Goal: Task Accomplishment & Management: Manage account settings

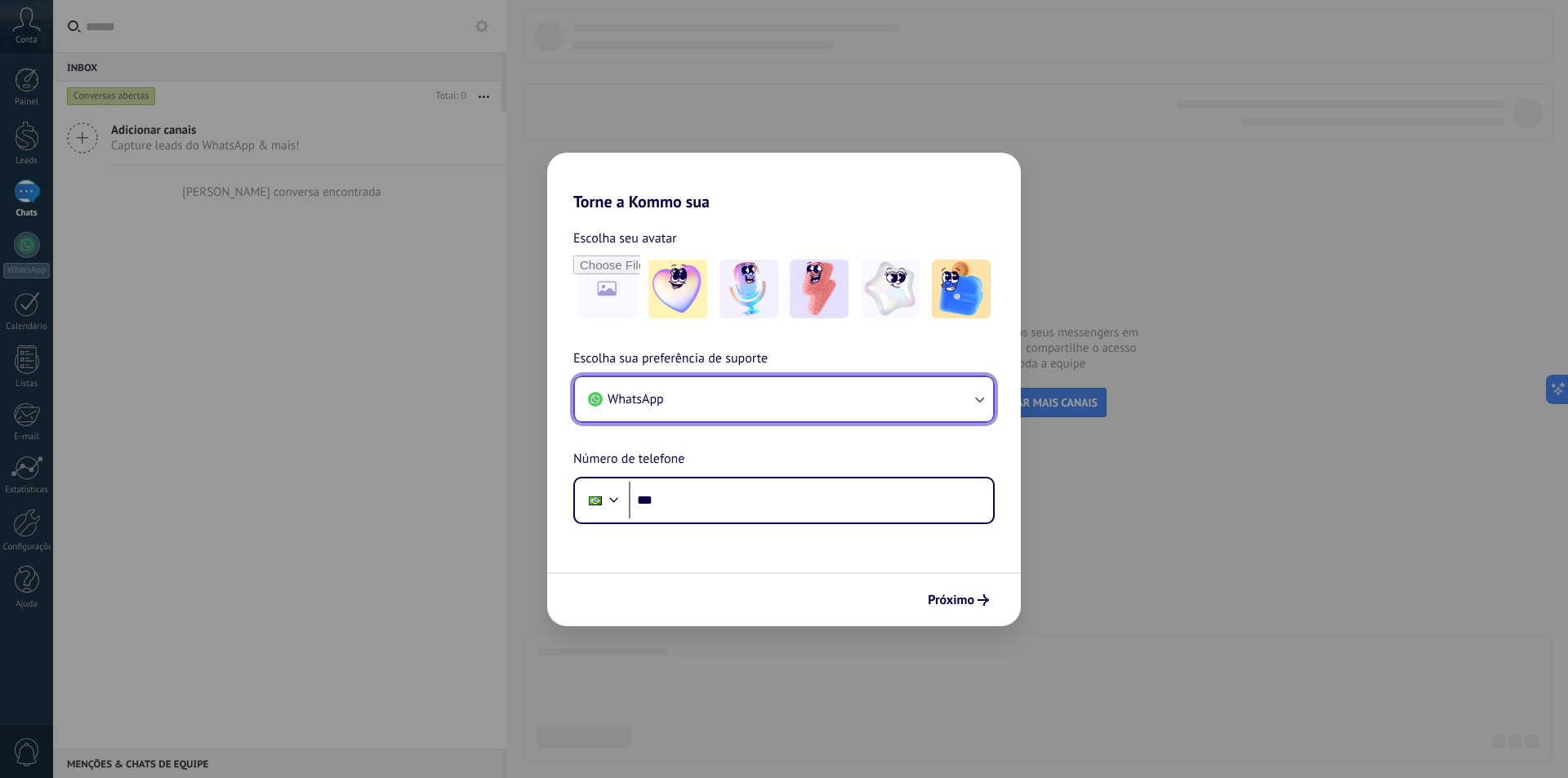
click at [792, 403] on button "WhatsApp" at bounding box center [783, 399] width 418 height 44
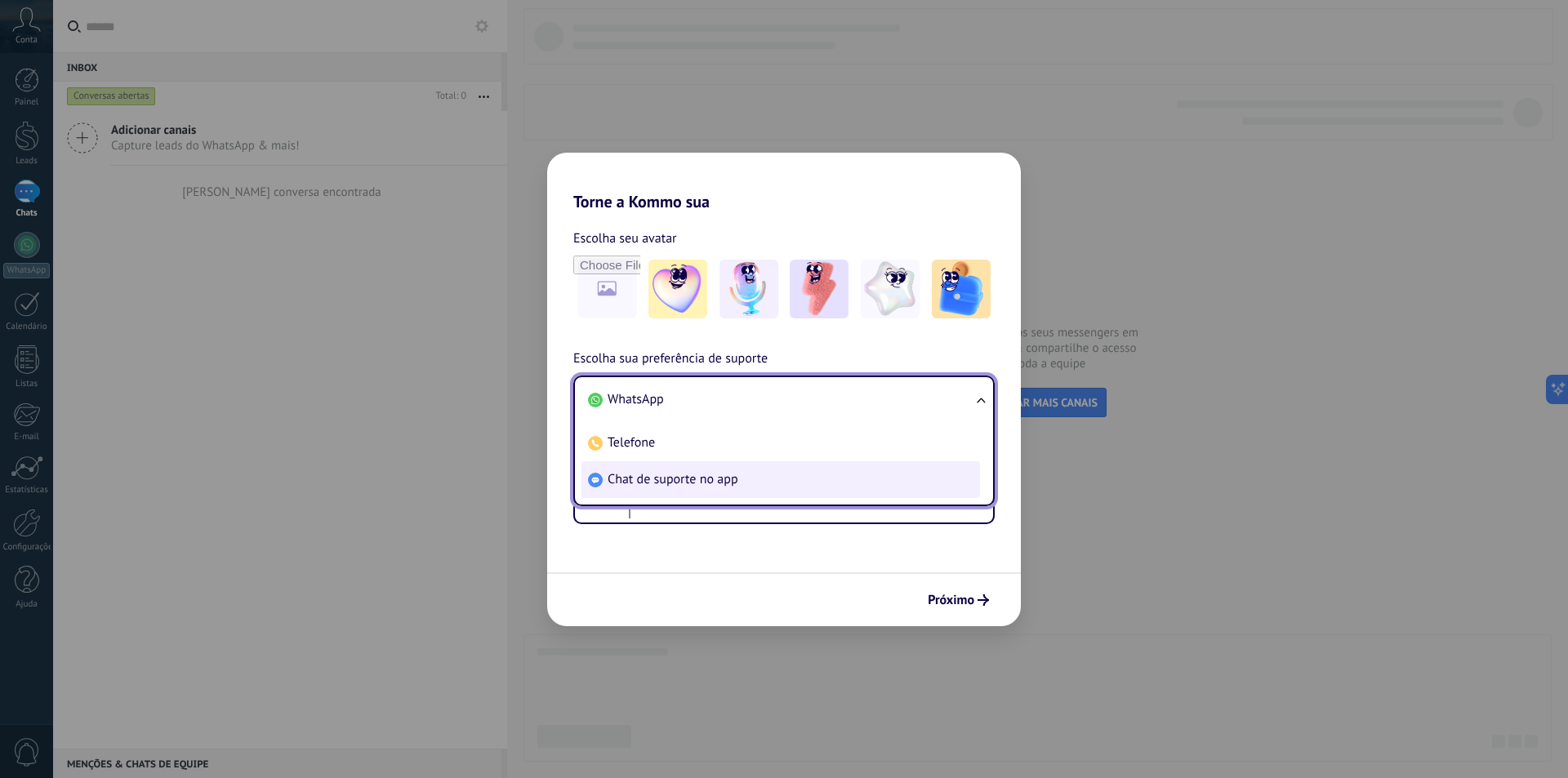
click at [731, 471] on span "Chat de suporte no app" at bounding box center [672, 479] width 131 height 16
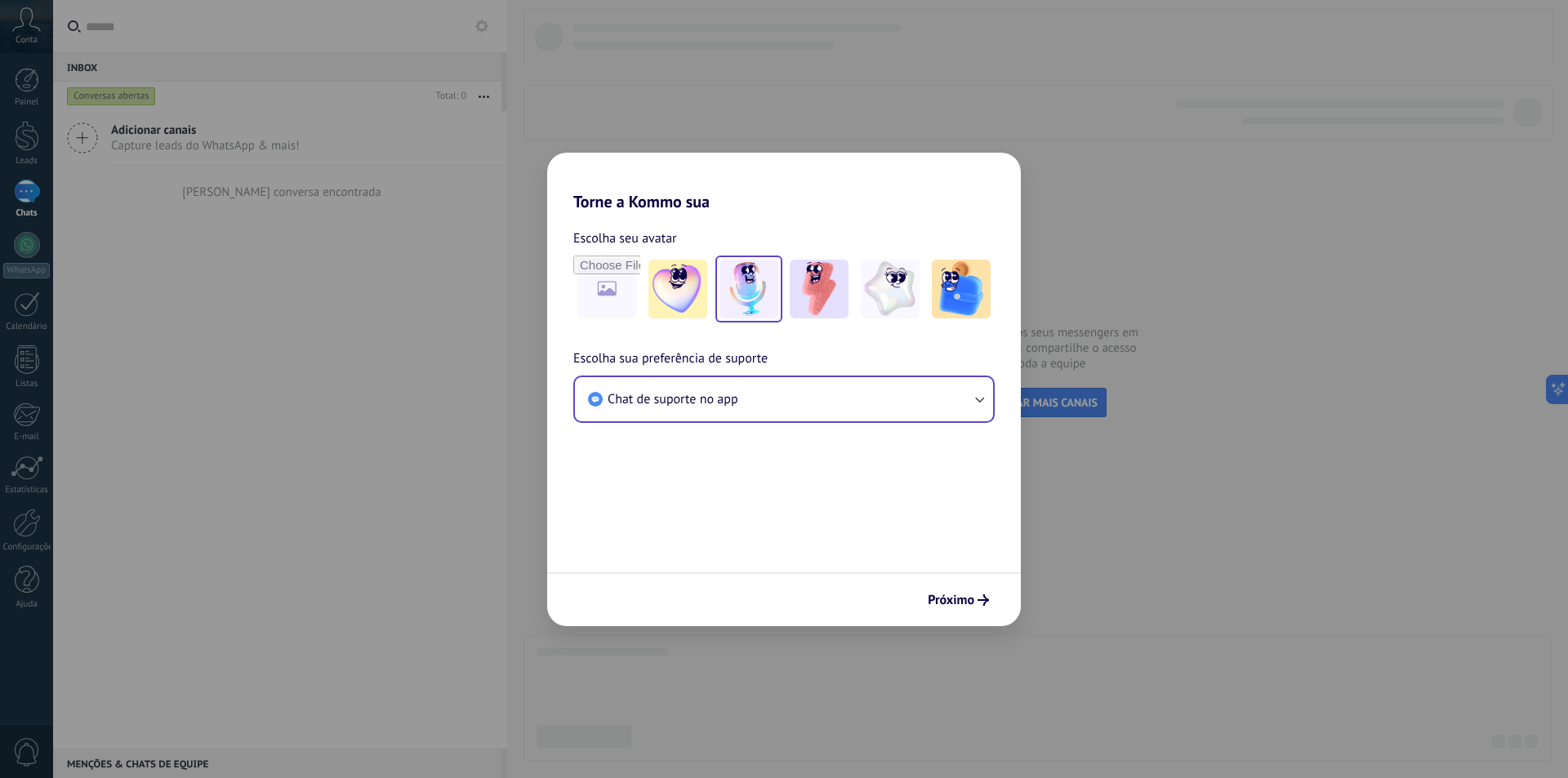
click at [746, 290] on img at bounding box center [748, 288] width 59 height 59
click at [963, 601] on span "Próximo" at bounding box center [951, 599] width 47 height 11
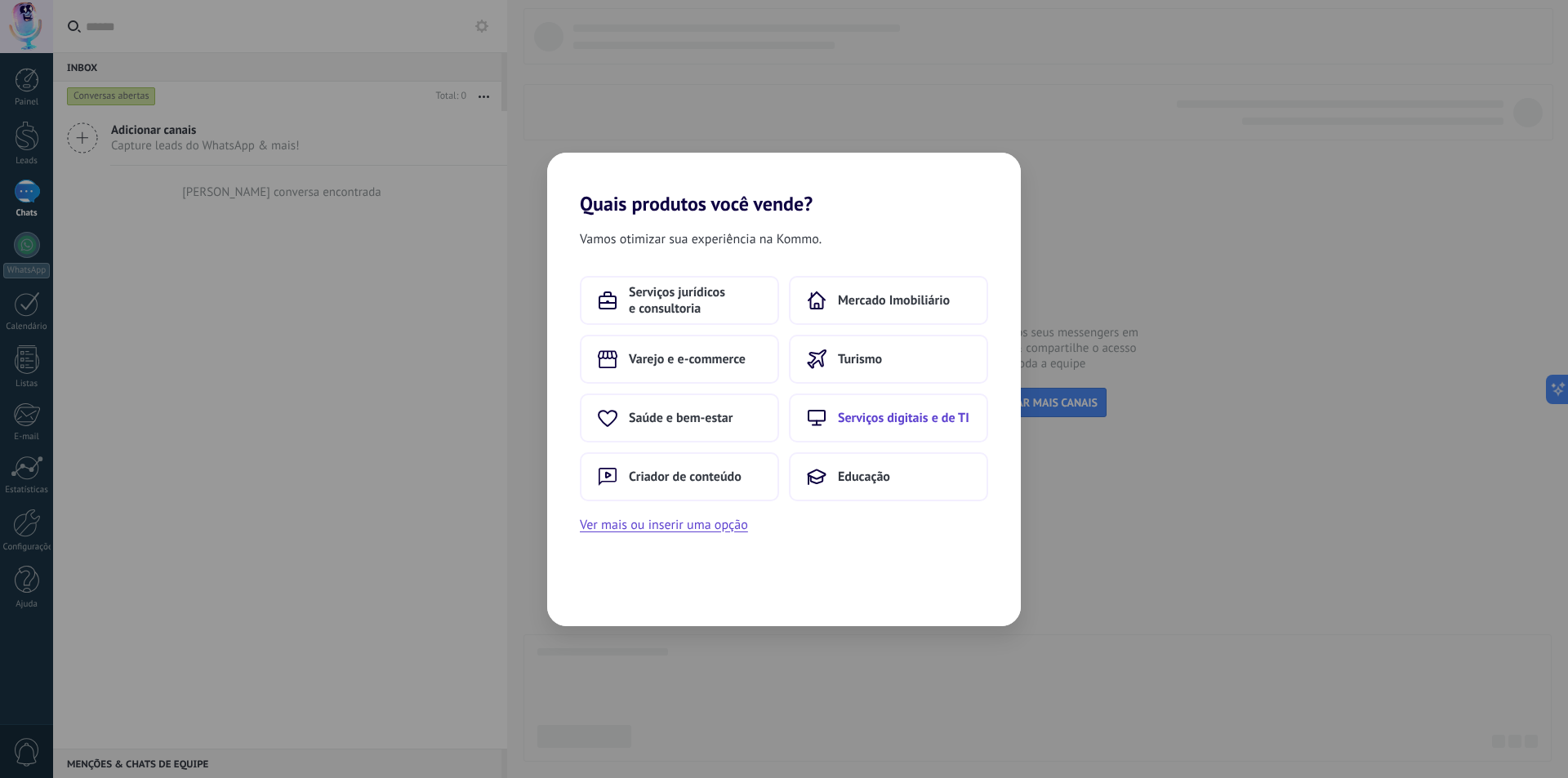
click at [903, 420] on span "Serviços digitais e de TI" at bounding box center [904, 418] width 132 height 16
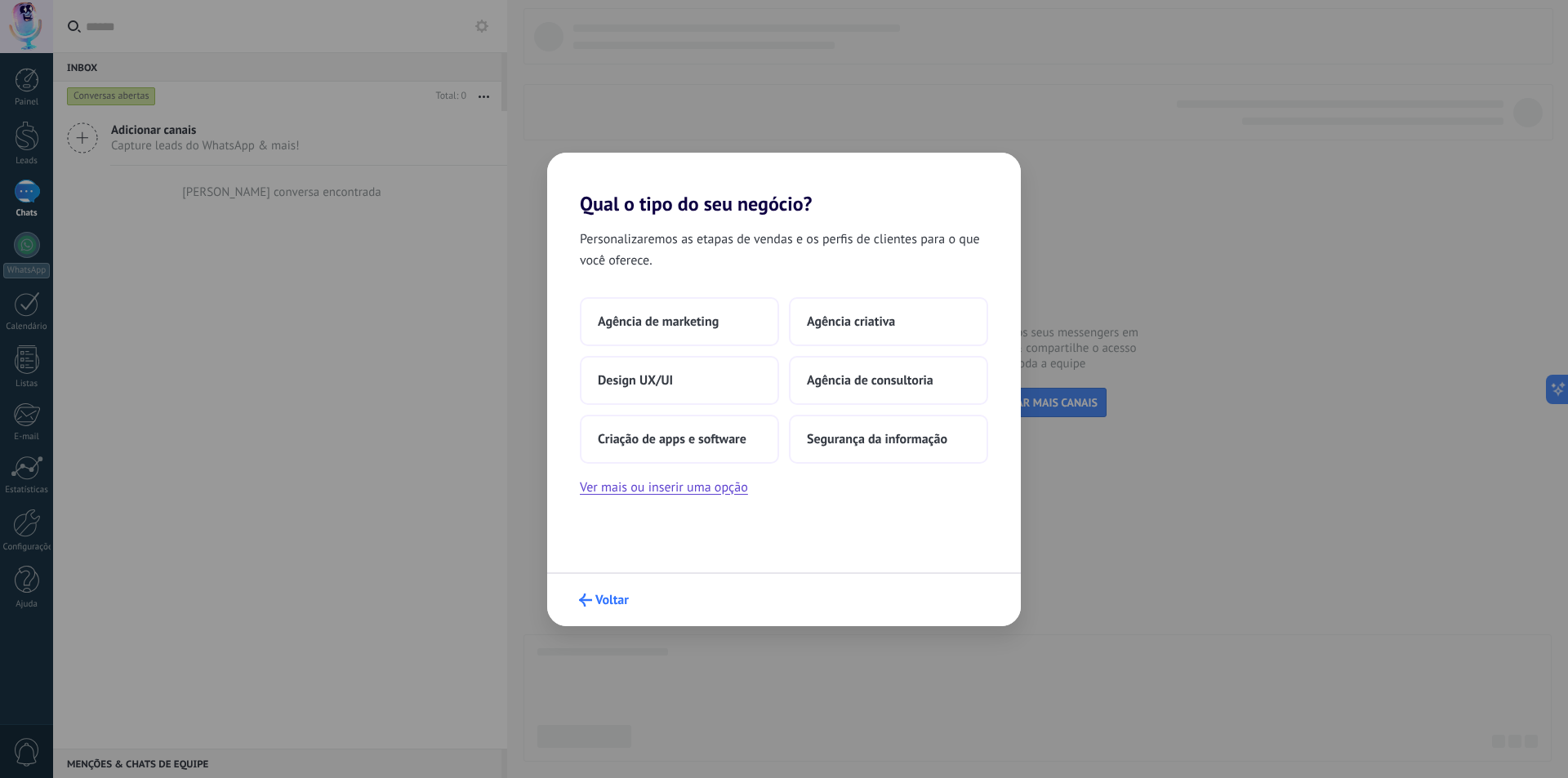
click at [620, 588] on button "Voltar" at bounding box center [603, 600] width 65 height 28
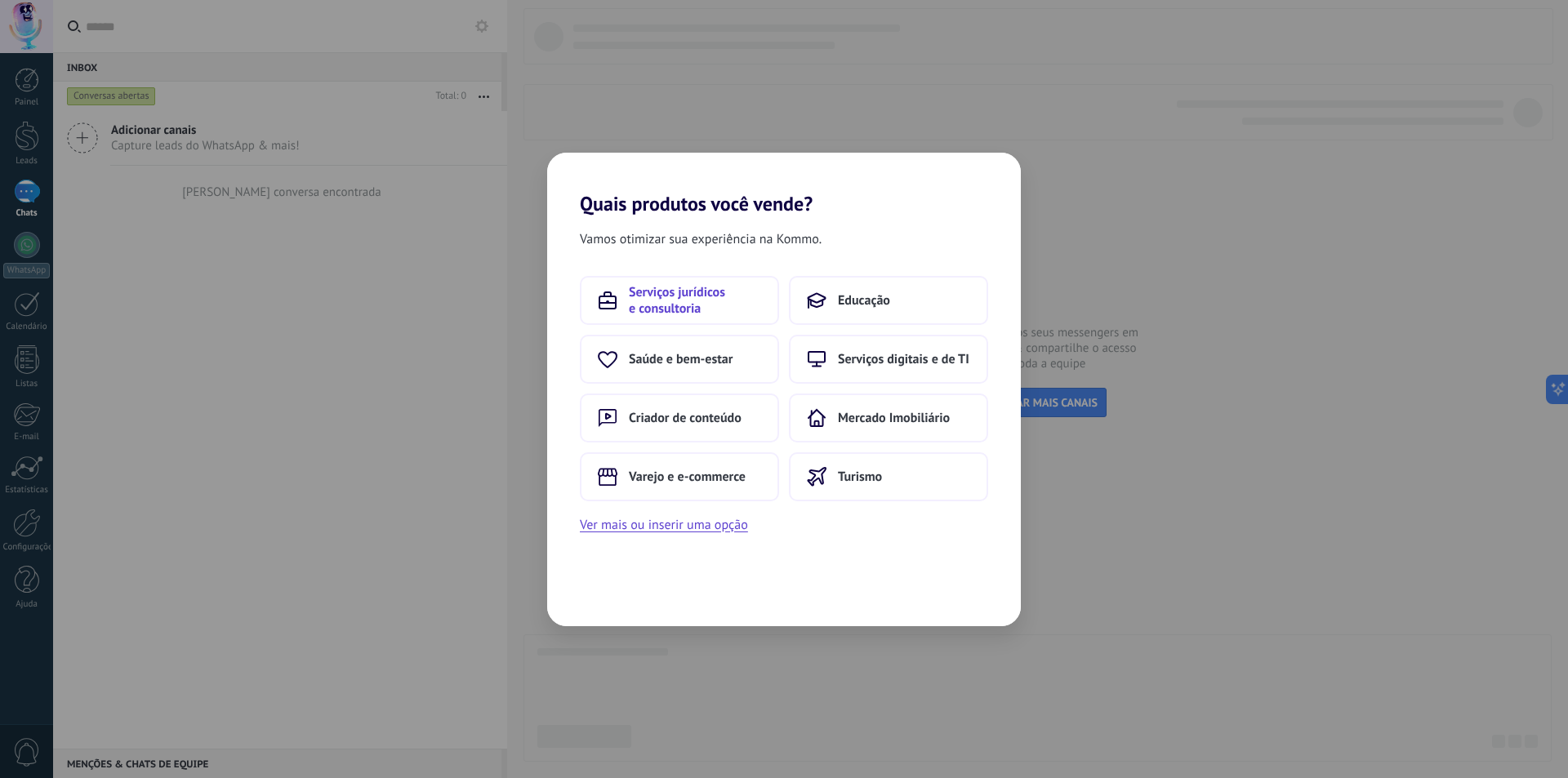
click at [709, 313] on span "Serviços jurídicos e consultoria" at bounding box center [694, 300] width 133 height 33
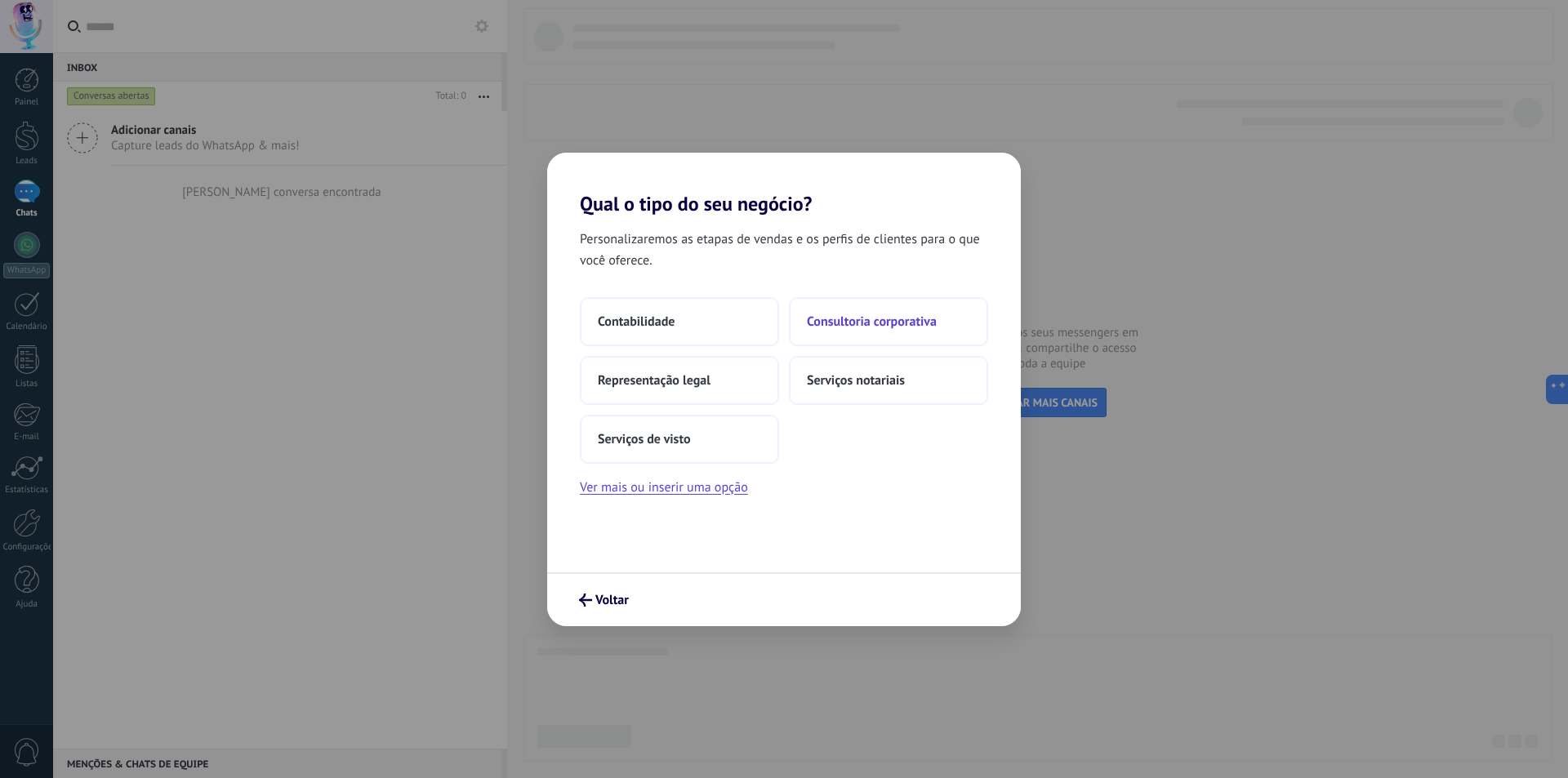
click at [918, 322] on span "Consultoria corporativa" at bounding box center [872, 321] width 130 height 16
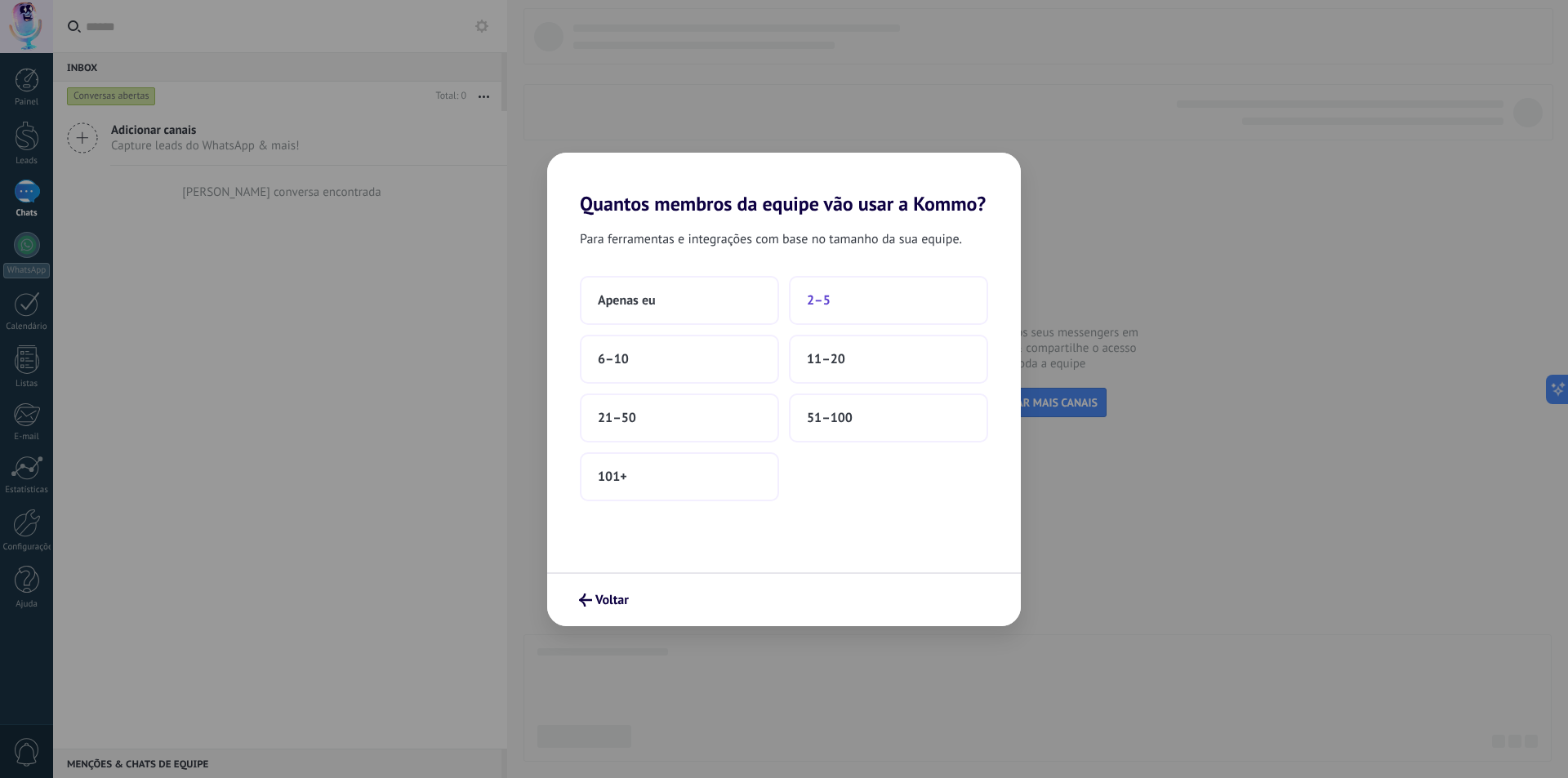
click at [831, 295] on button "2–5" at bounding box center [889, 300] width 199 height 49
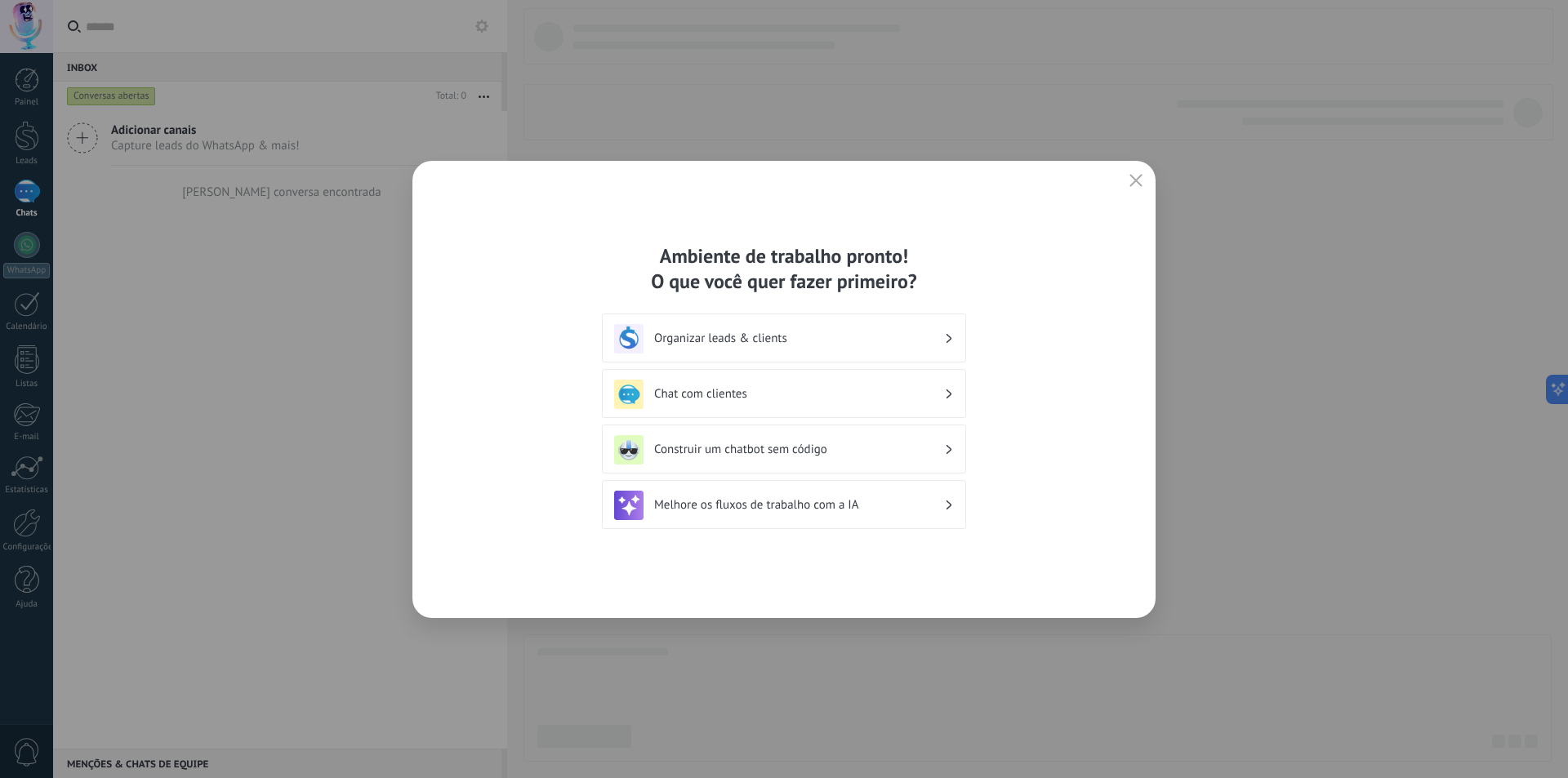
click at [807, 336] on h3 "Organizar leads & clients" at bounding box center [799, 339] width 290 height 16
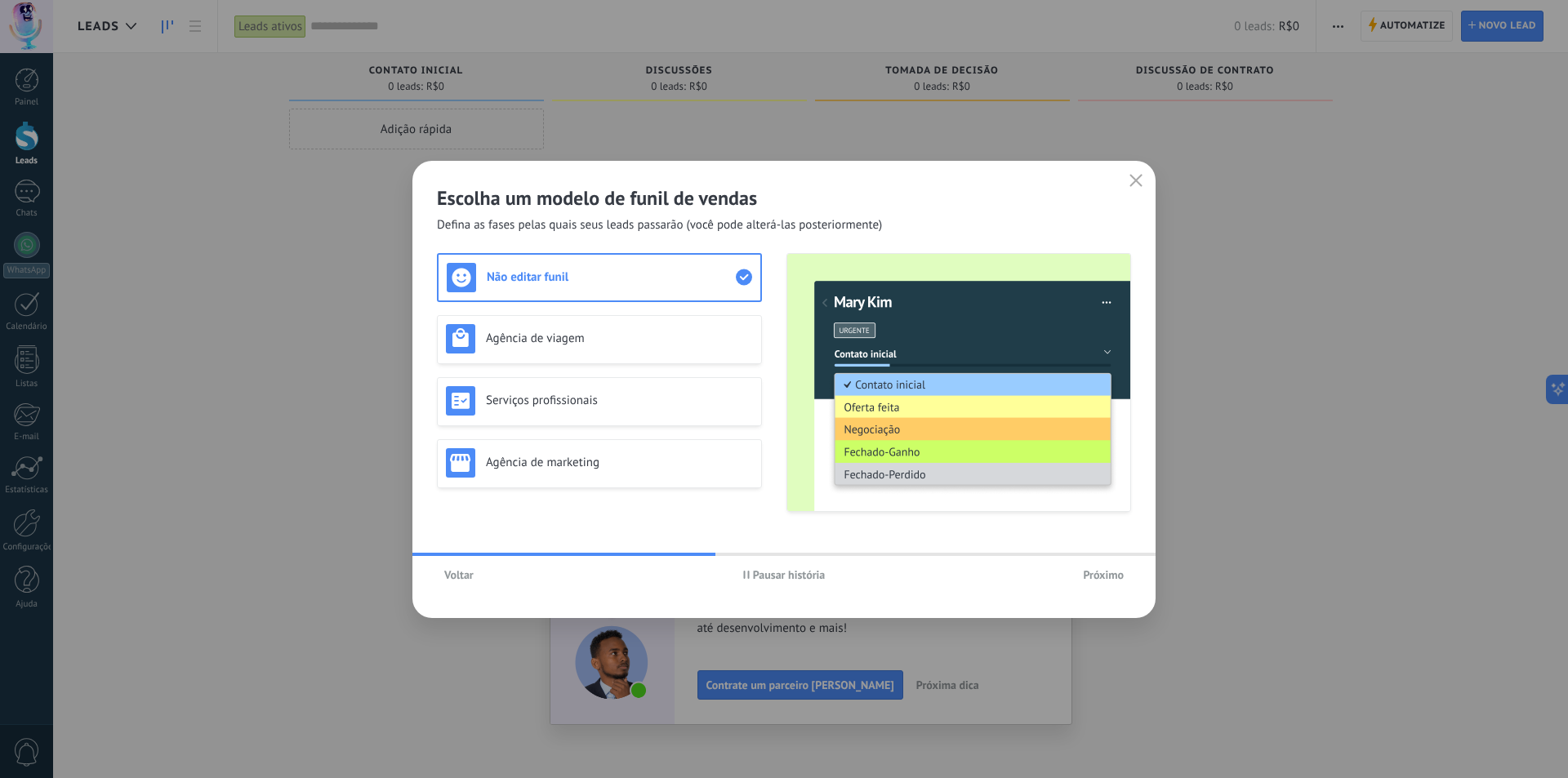
click at [1109, 576] on span "Próximo" at bounding box center [1103, 575] width 41 height 11
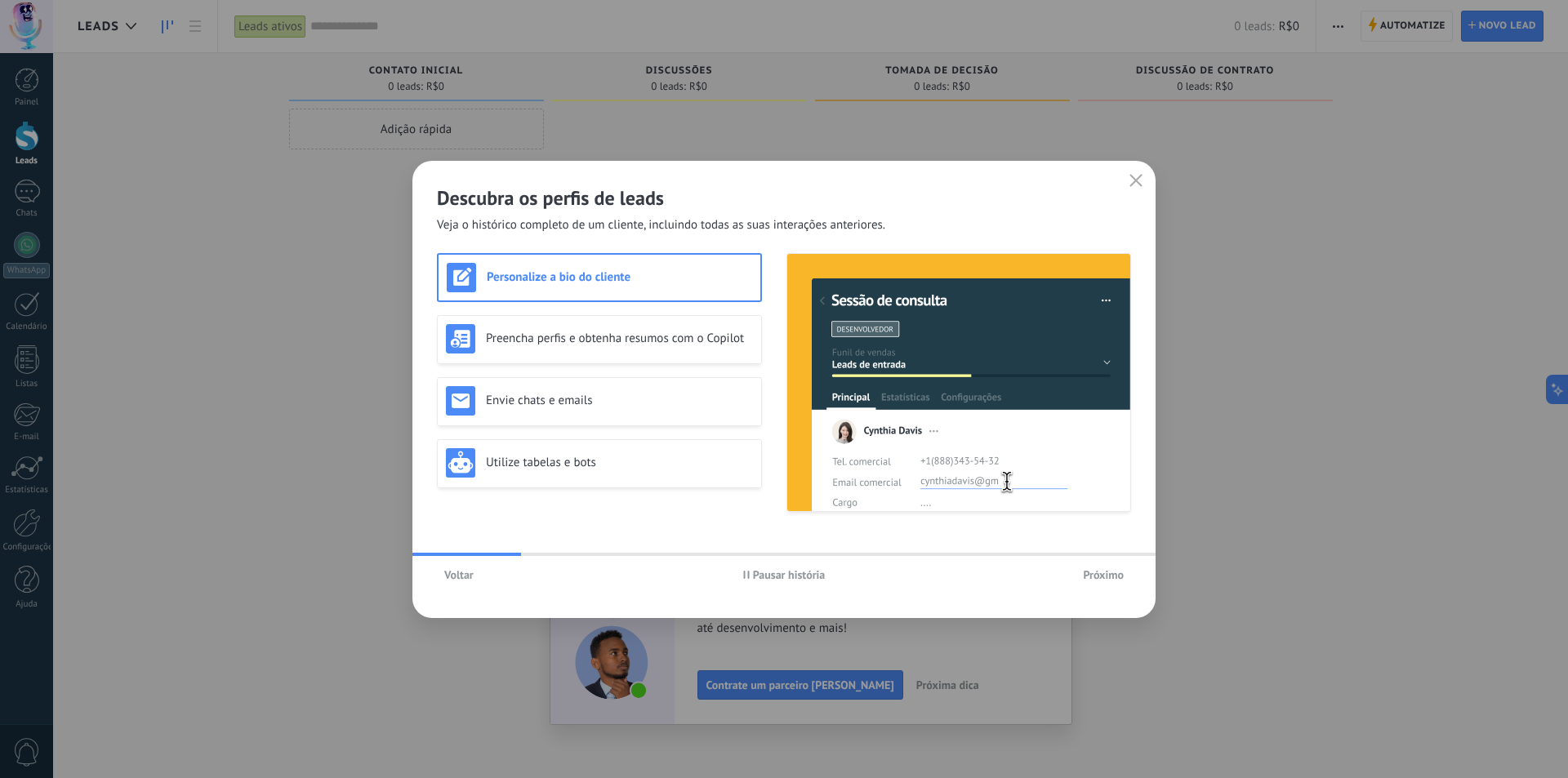
click at [1109, 576] on span "Próximo" at bounding box center [1103, 575] width 41 height 11
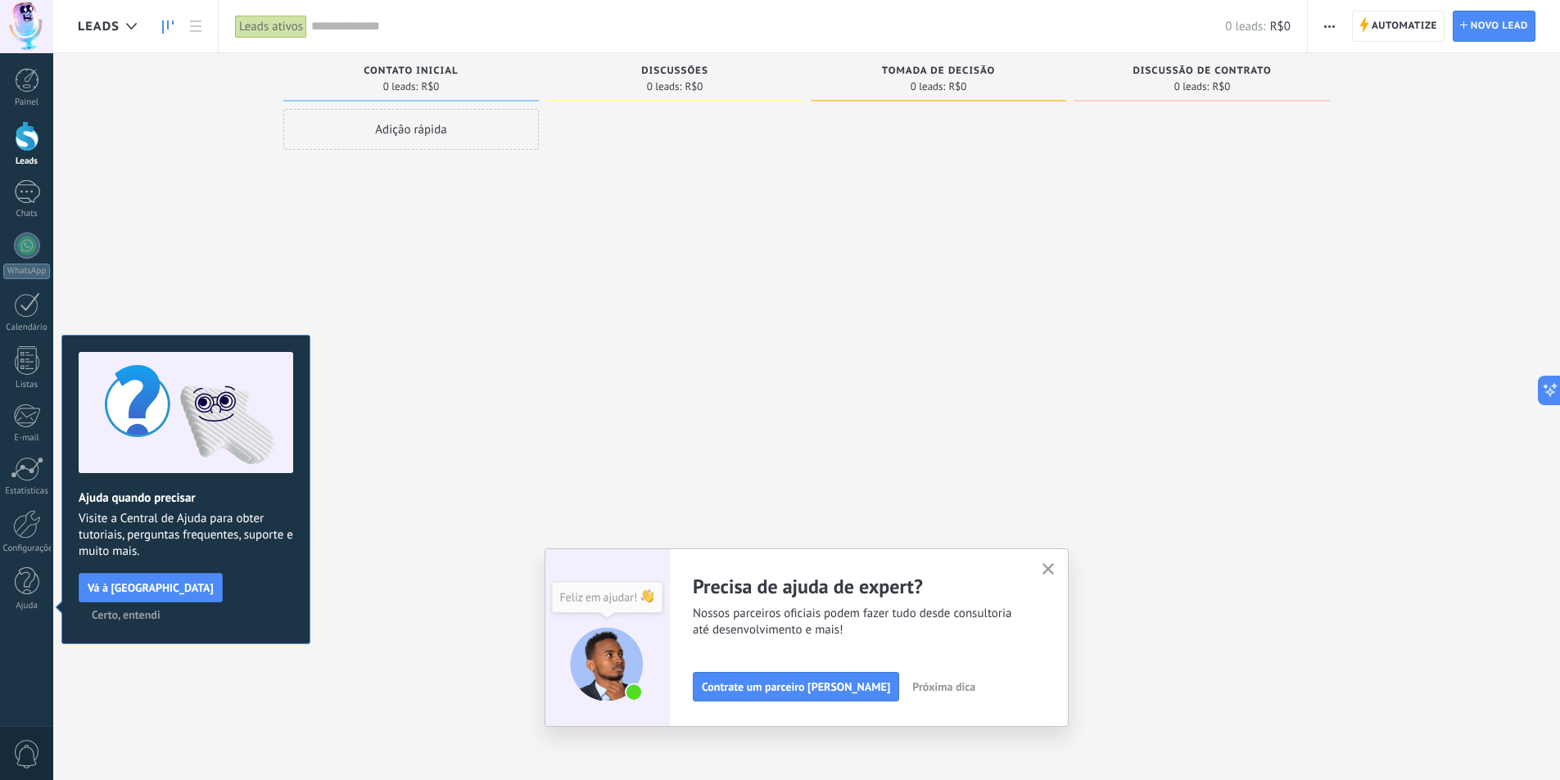
click at [1051, 567] on icon "button" at bounding box center [1048, 569] width 12 height 12
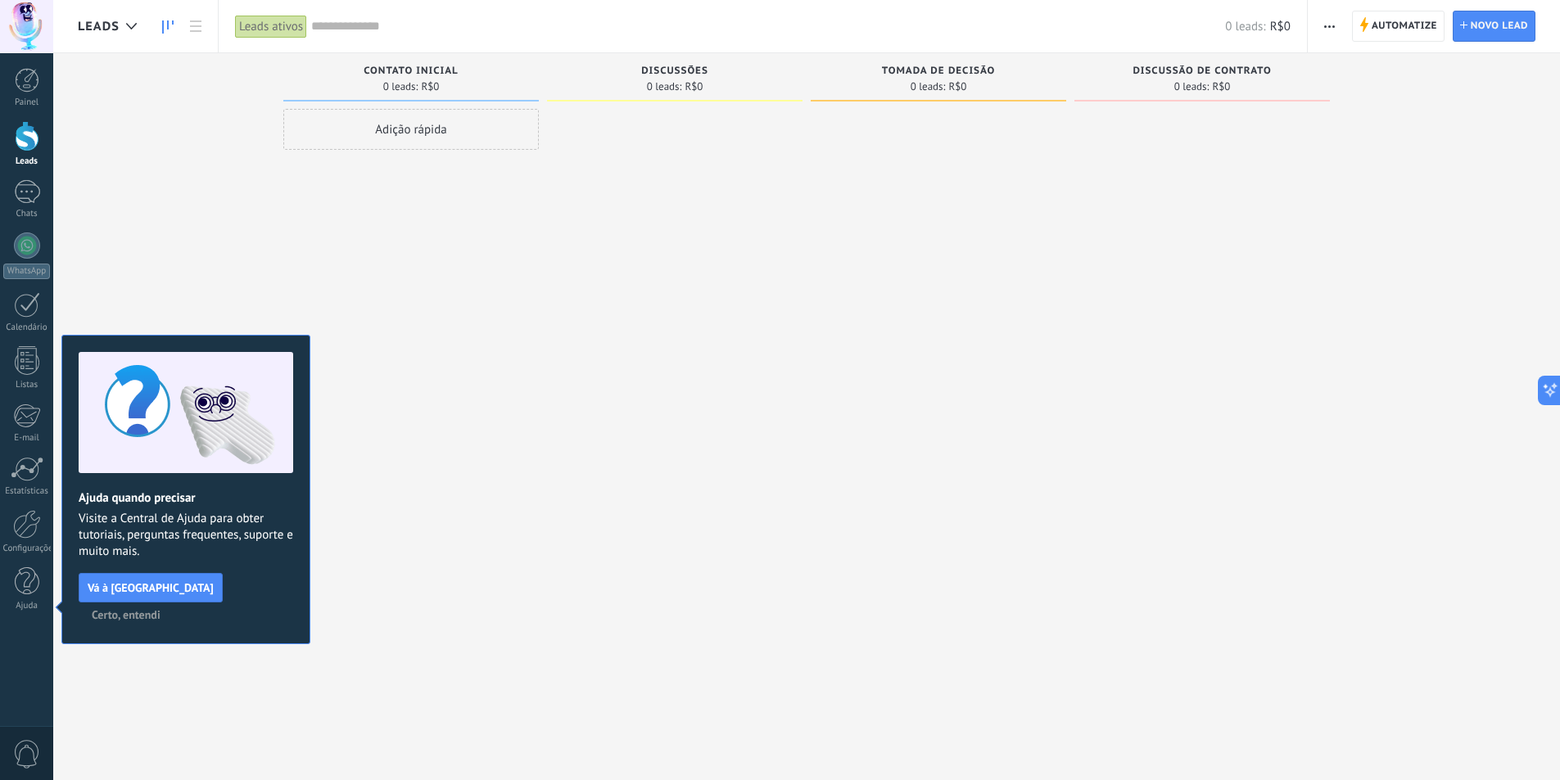
click at [282, 226] on div "Desculpe, nenhum lead encontrado Mostrar tudo Etapa de leads de entrada solicit…" at bounding box center [819, 364] width 1482 height 622
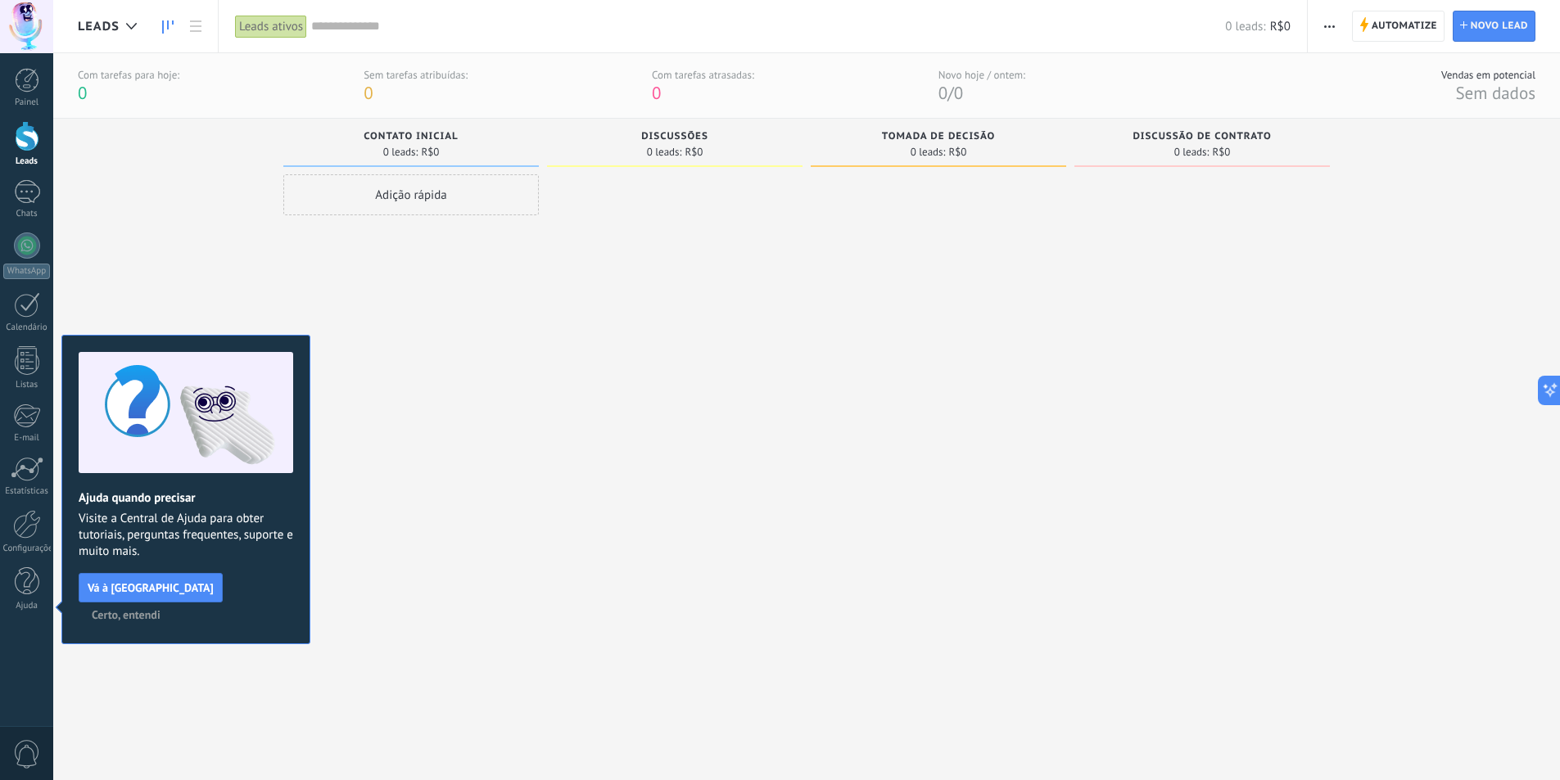
click at [20, 136] on div at bounding box center [27, 136] width 25 height 30
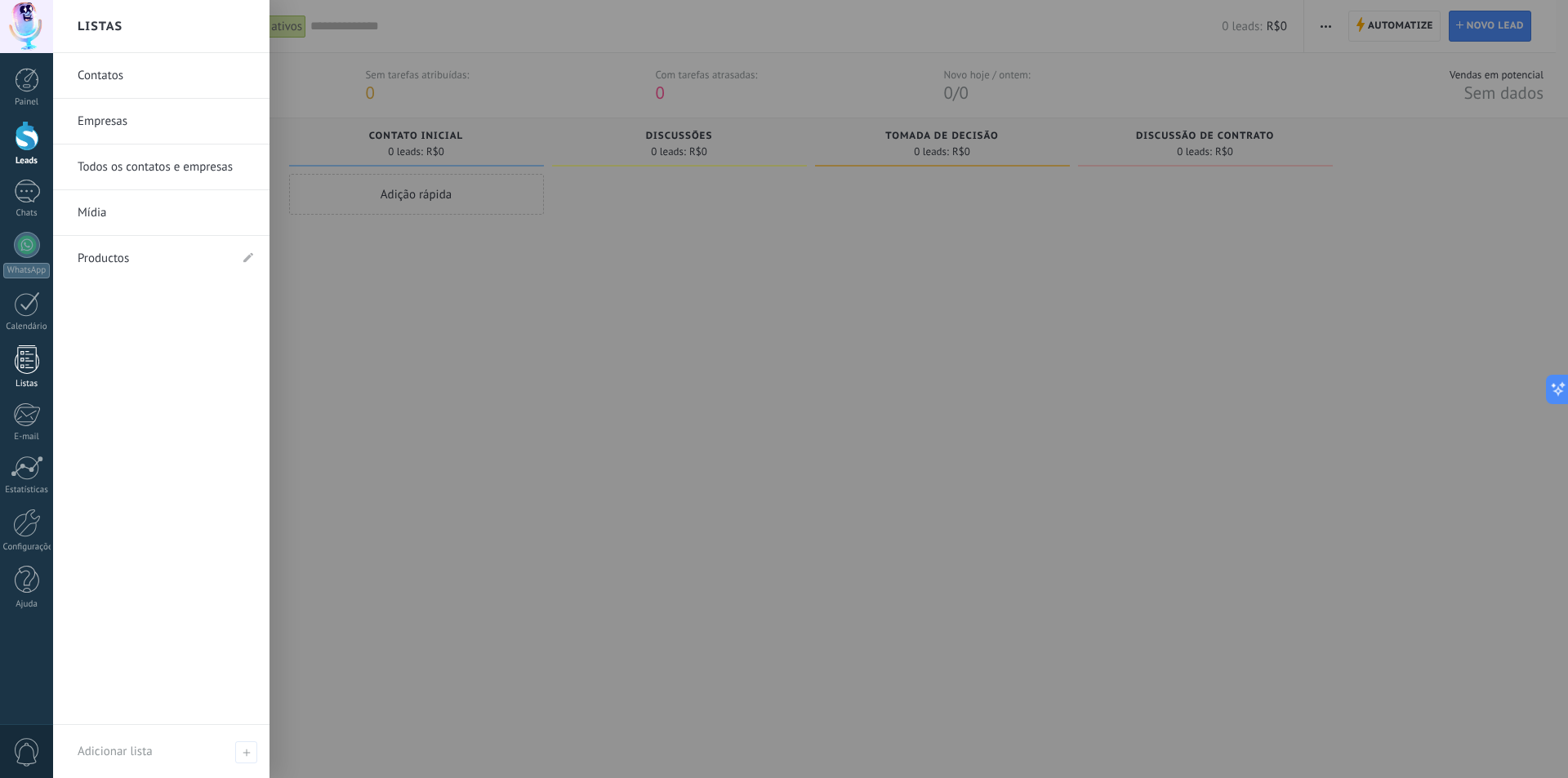
click at [25, 364] on div at bounding box center [27, 359] width 25 height 29
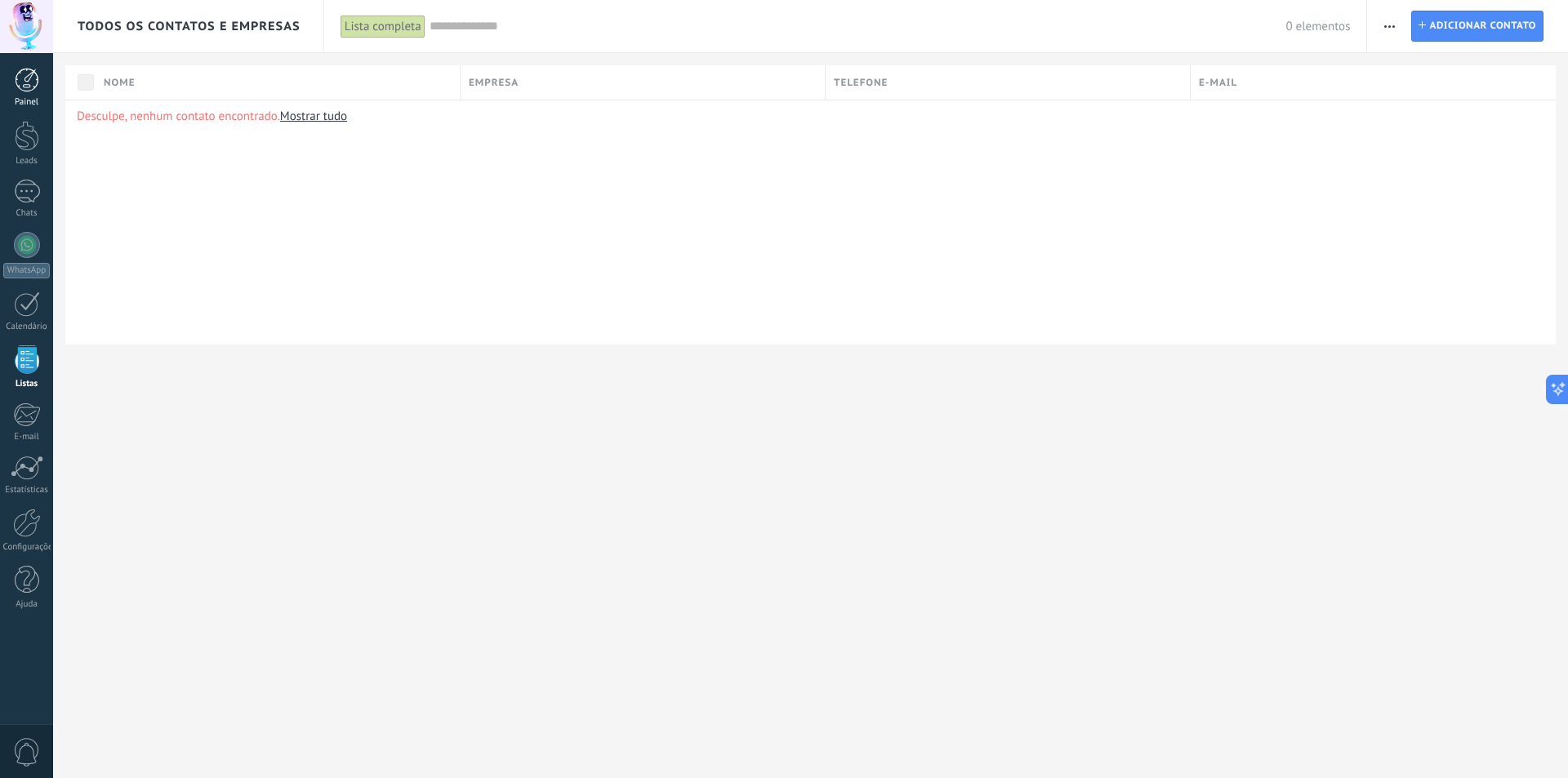
click at [22, 89] on div at bounding box center [27, 80] width 25 height 25
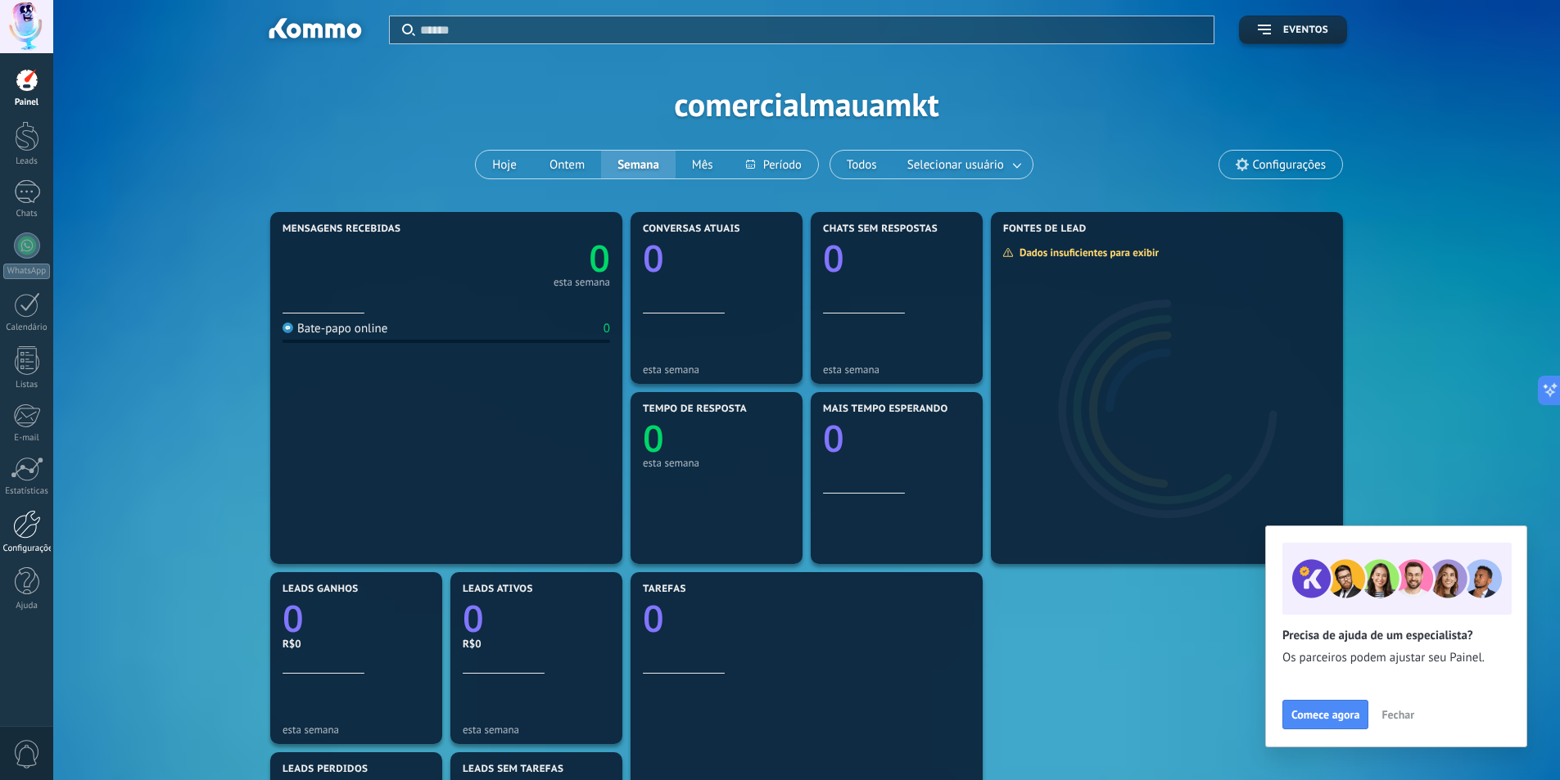
click at [29, 539] on link "Configurações" at bounding box center [26, 532] width 53 height 44
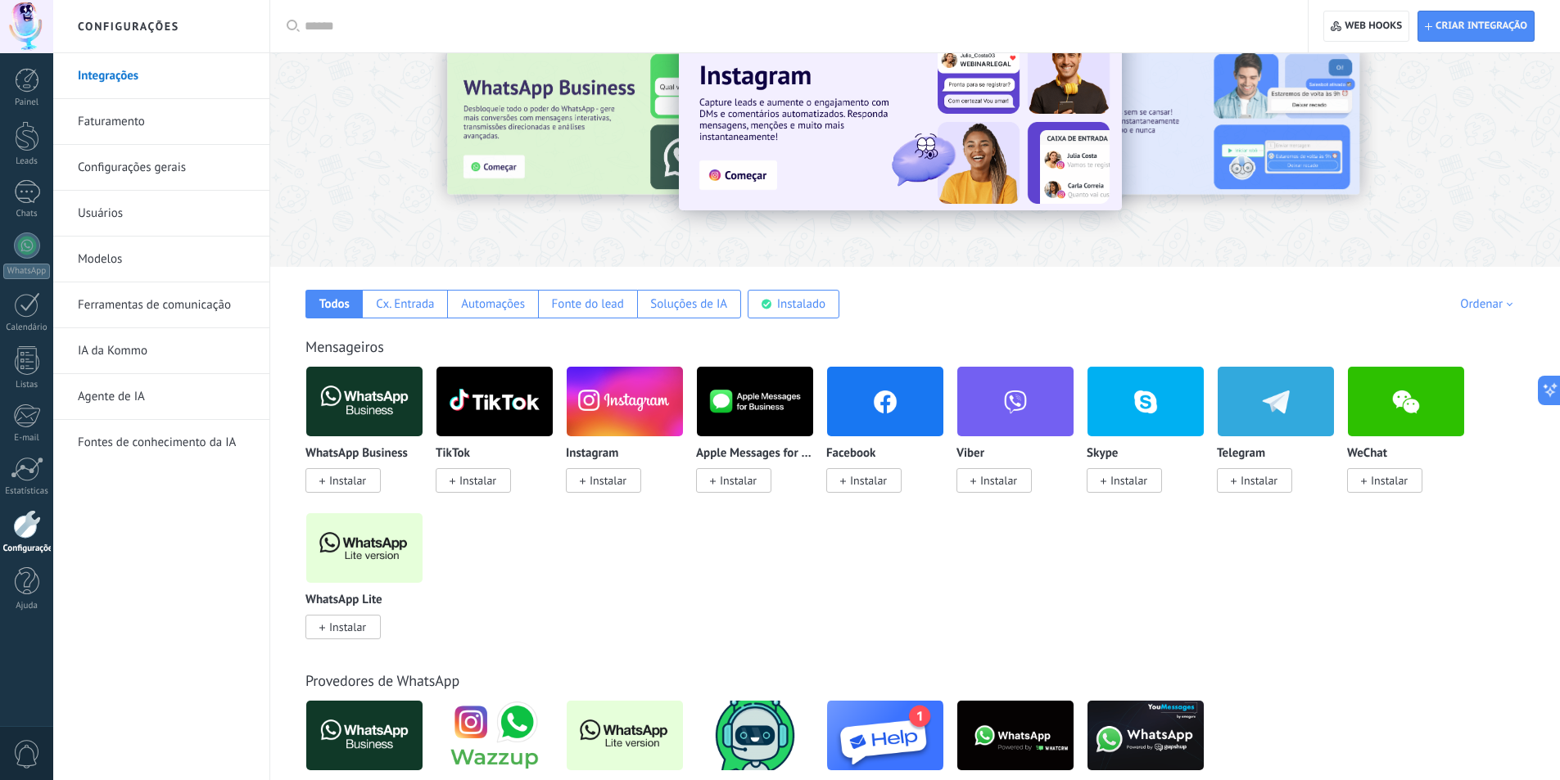
scroll to position [82, 0]
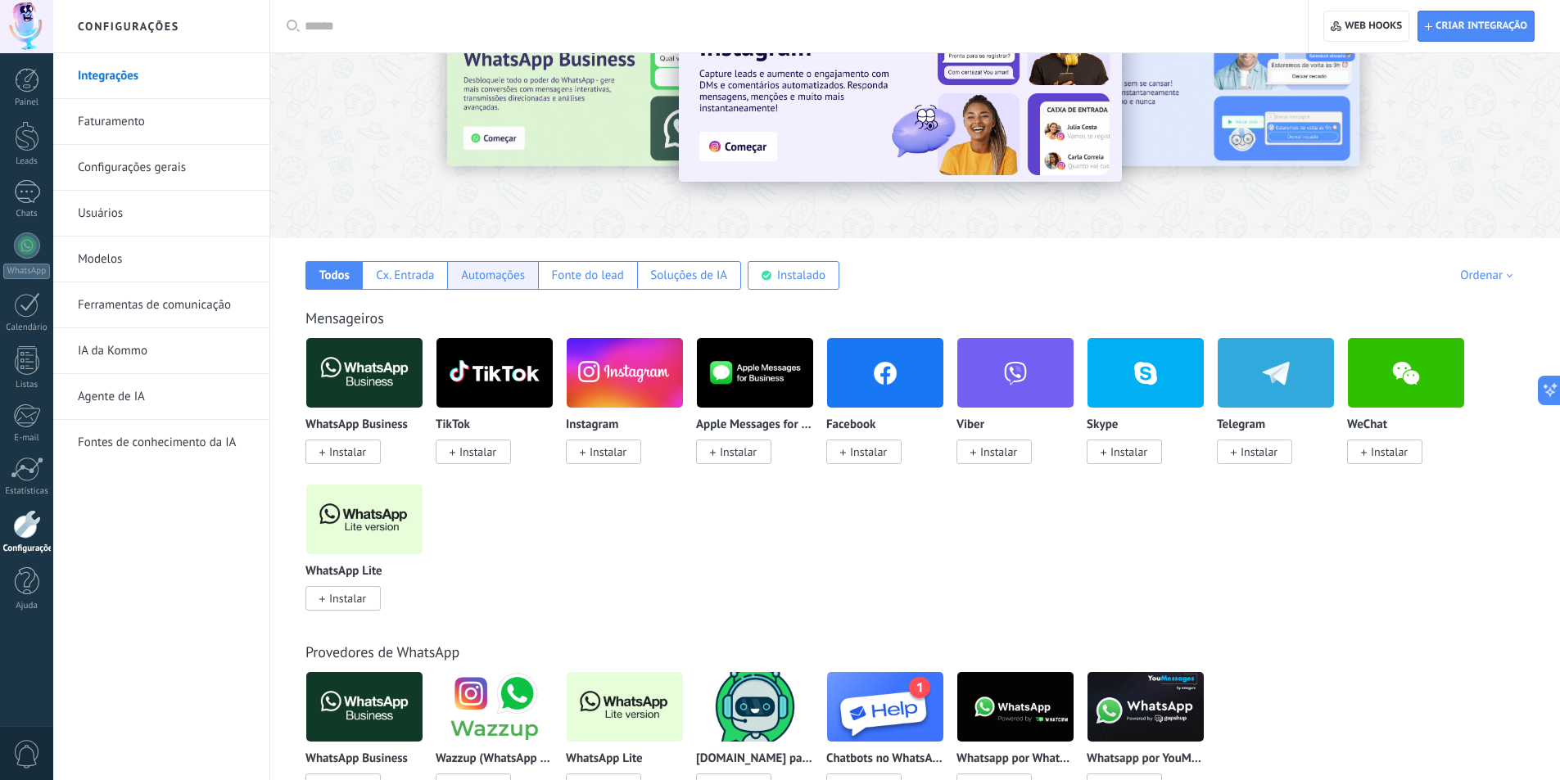
click at [521, 270] on div "Automações" at bounding box center [493, 276] width 64 height 16
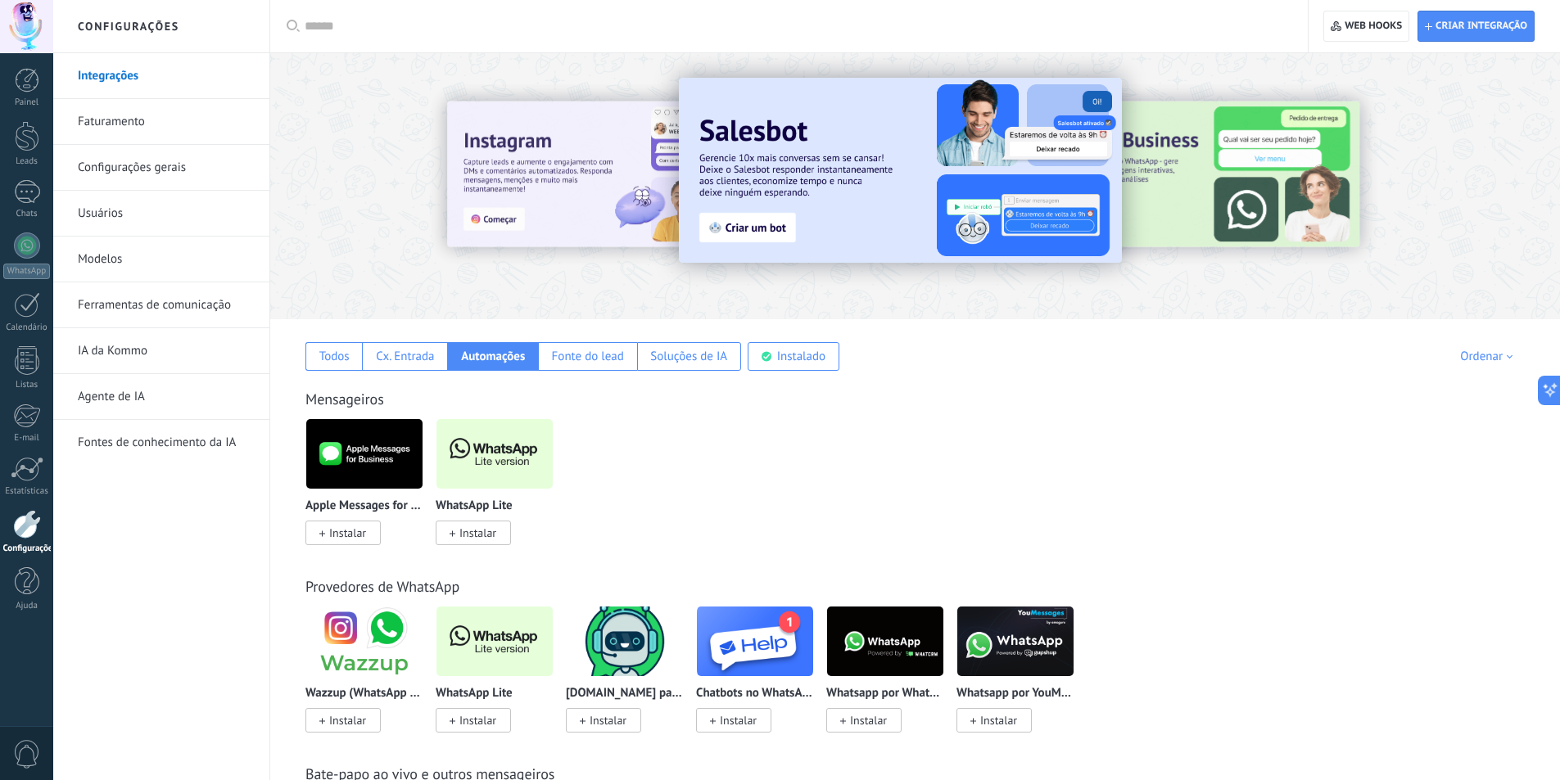
scroll to position [0, 0]
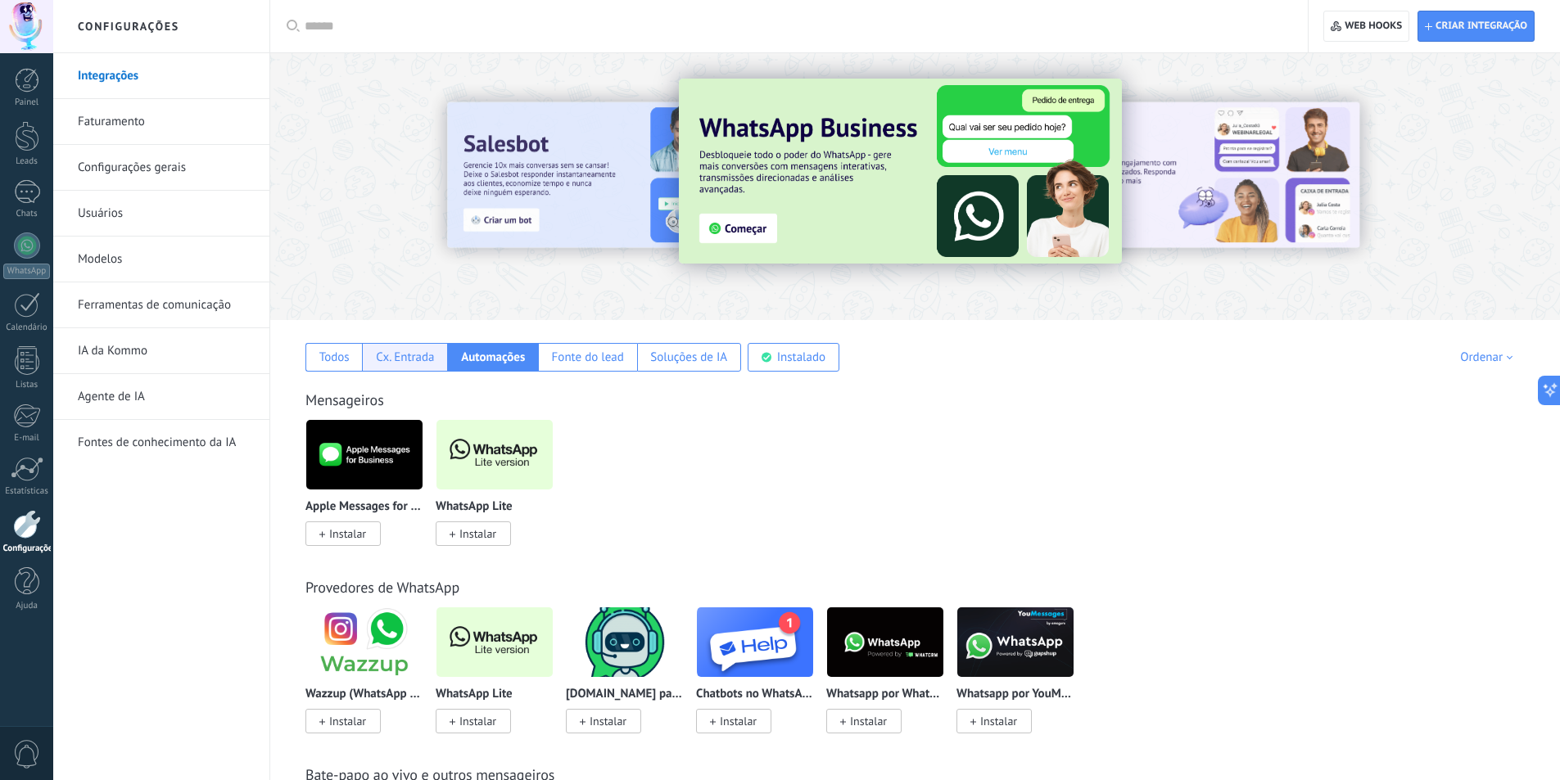
click at [403, 355] on div "Cx. Entrada" at bounding box center [405, 358] width 58 height 16
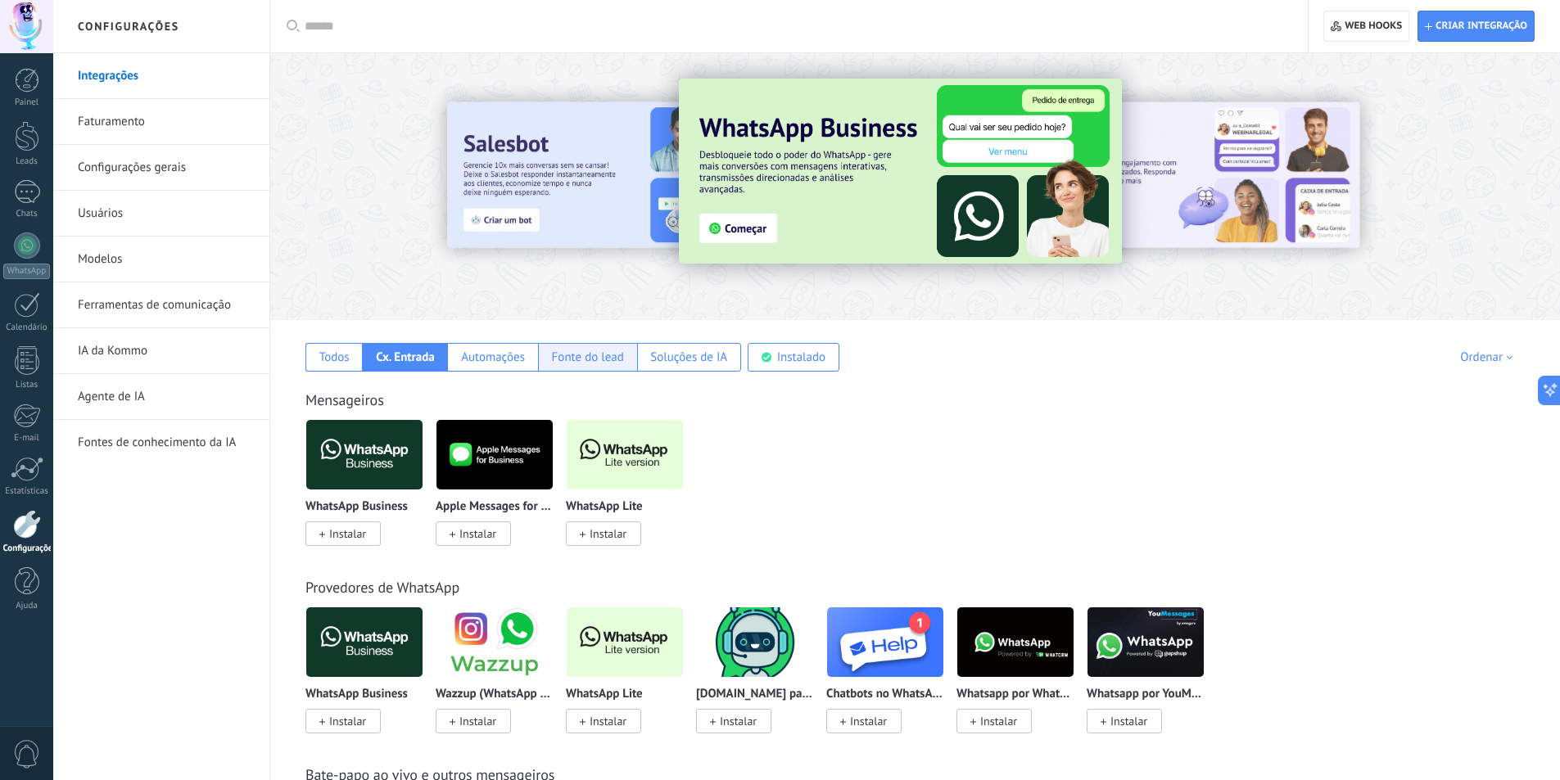
click at [588, 364] on div "Fonte do lead" at bounding box center [588, 358] width 72 height 16
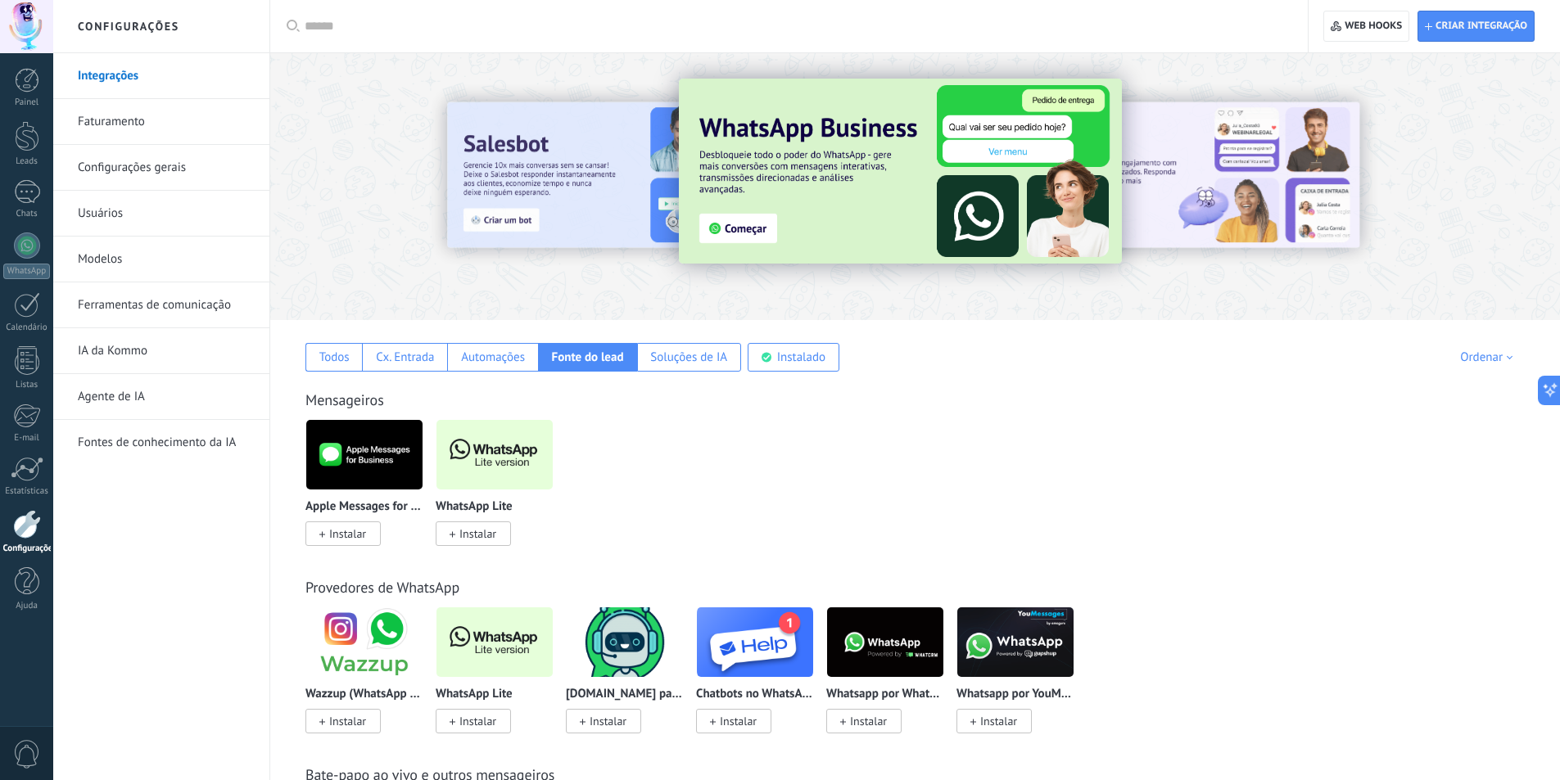
click at [1150, 406] on div "Mensageiros" at bounding box center [914, 400] width 1219 height 19
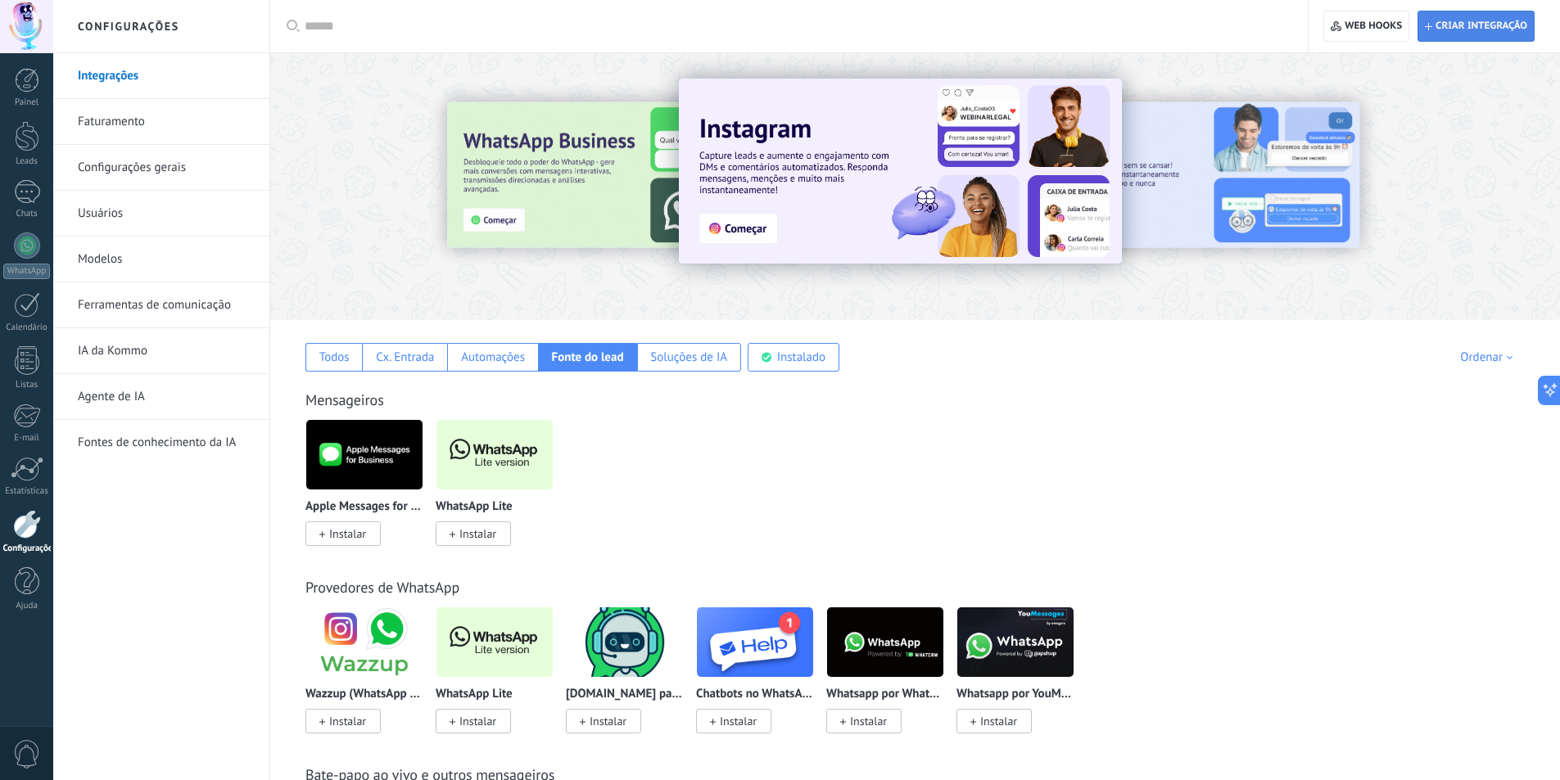
click at [1476, 33] on span "Criar integração" at bounding box center [1476, 25] width 102 height 29
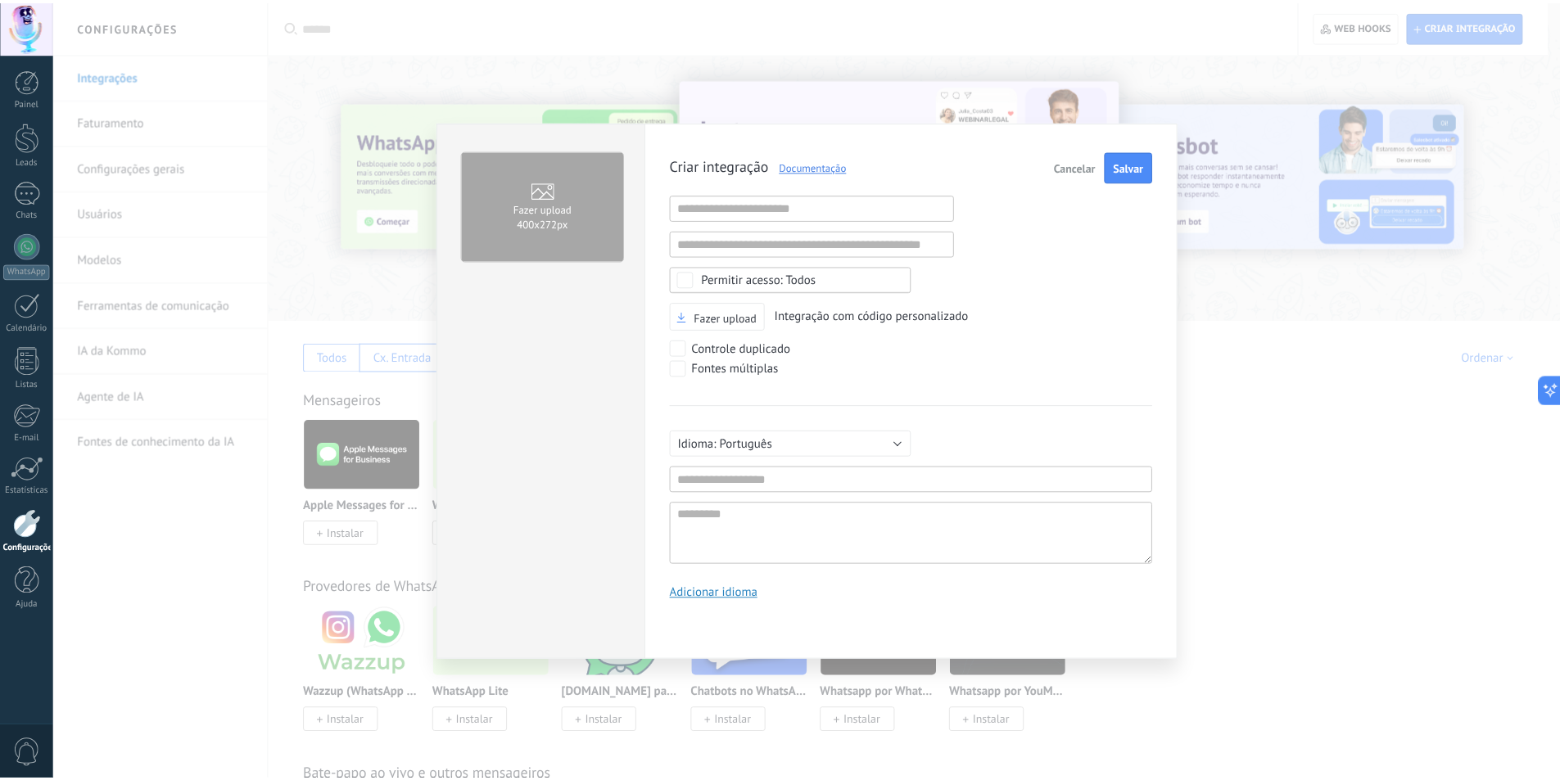
scroll to position [16, 0]
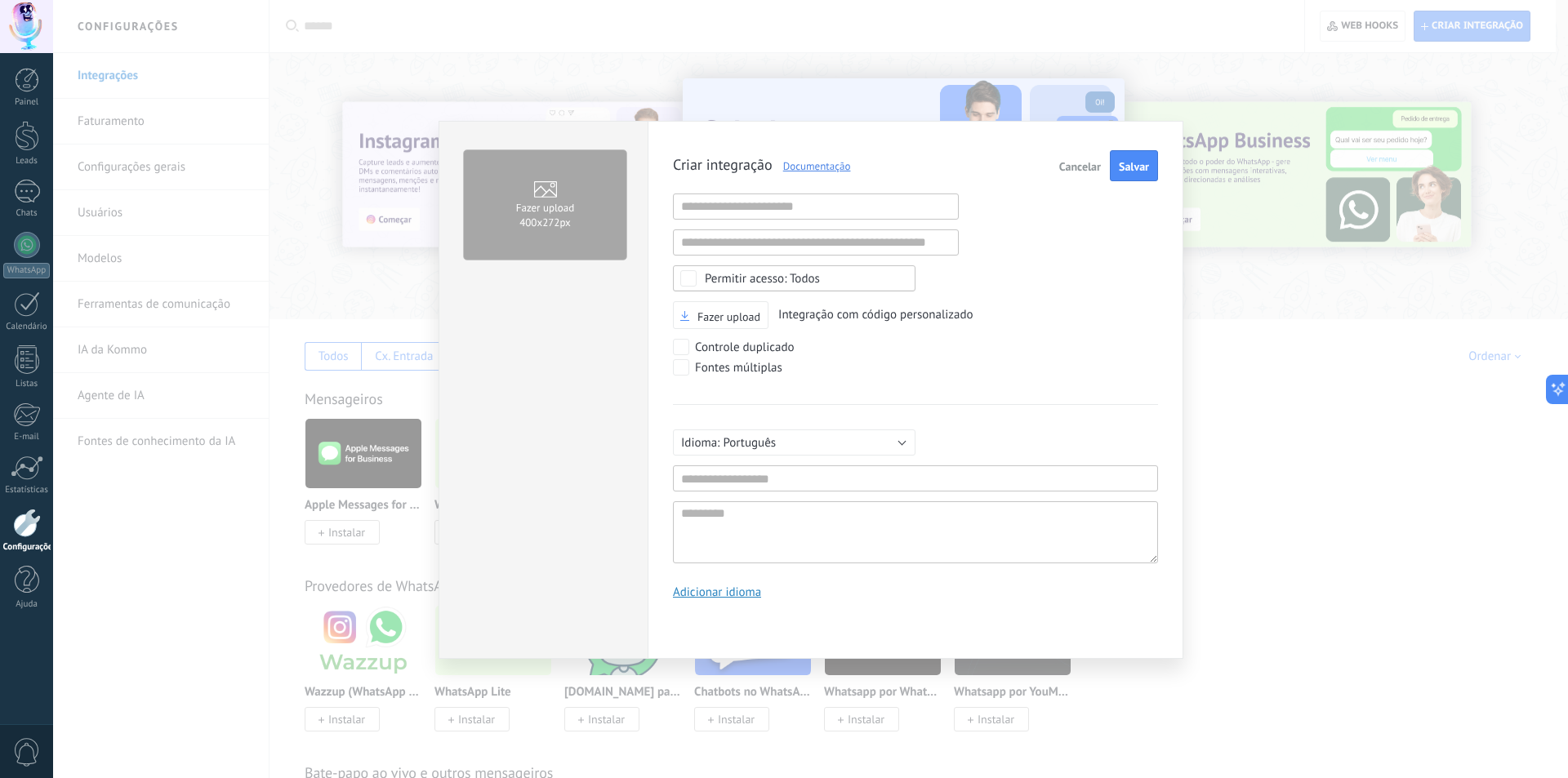
click at [1079, 173] on span "Cancelar" at bounding box center [1080, 166] width 42 height 11
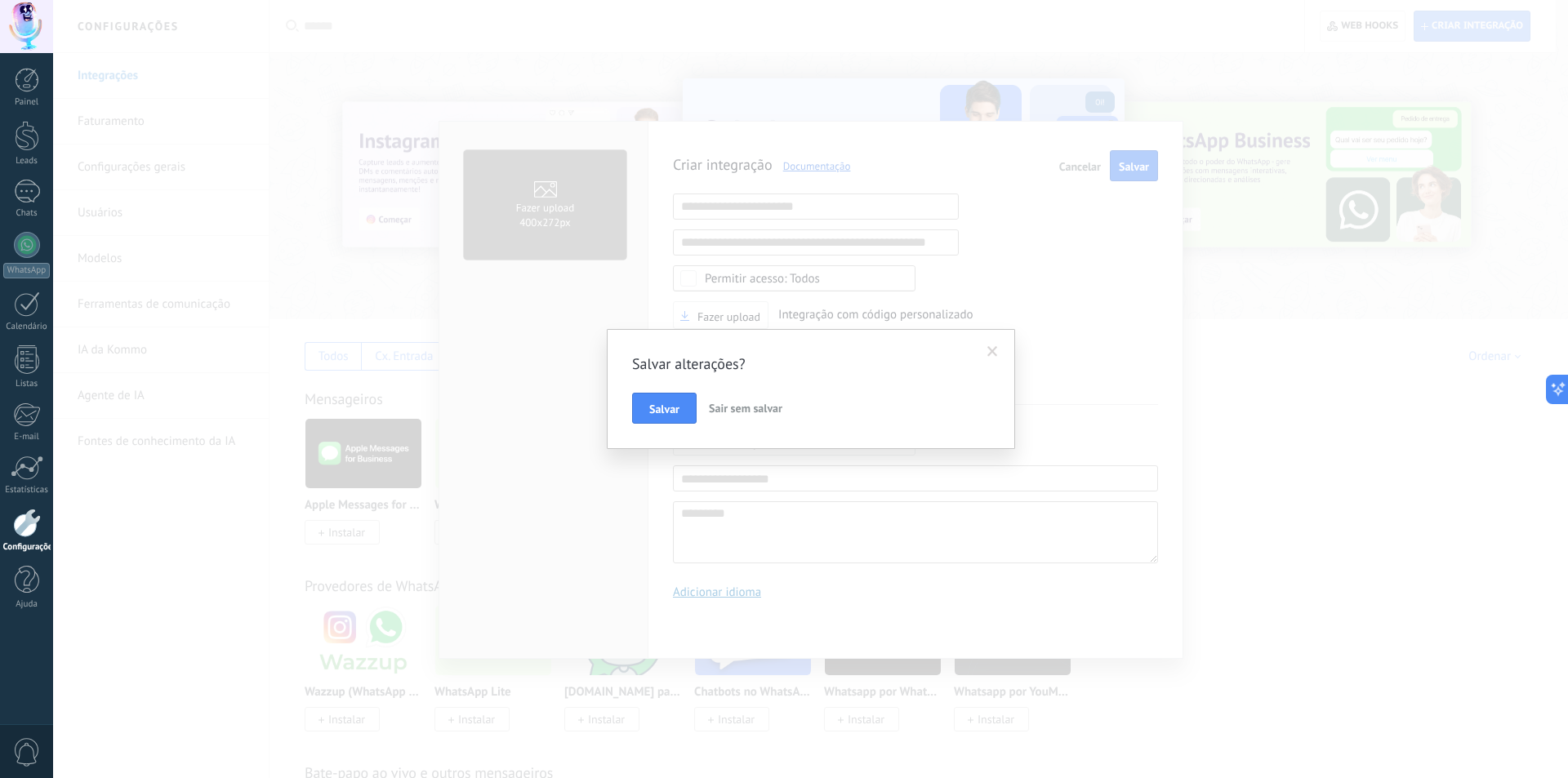
click at [740, 414] on span "Sair sem salvar" at bounding box center [746, 408] width 74 height 15
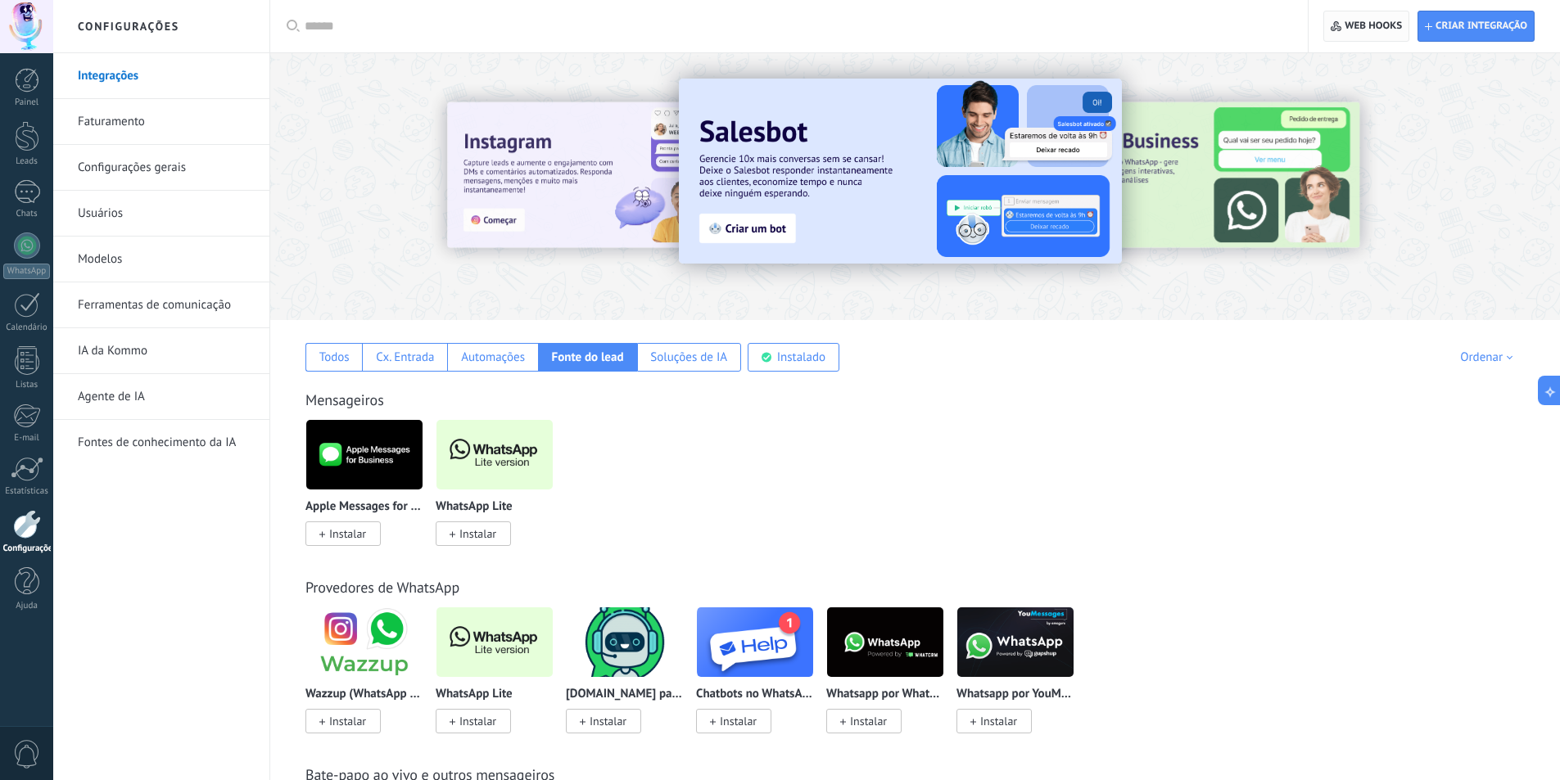
click at [1381, 29] on span "Web hooks 0" at bounding box center [1372, 26] width 57 height 13
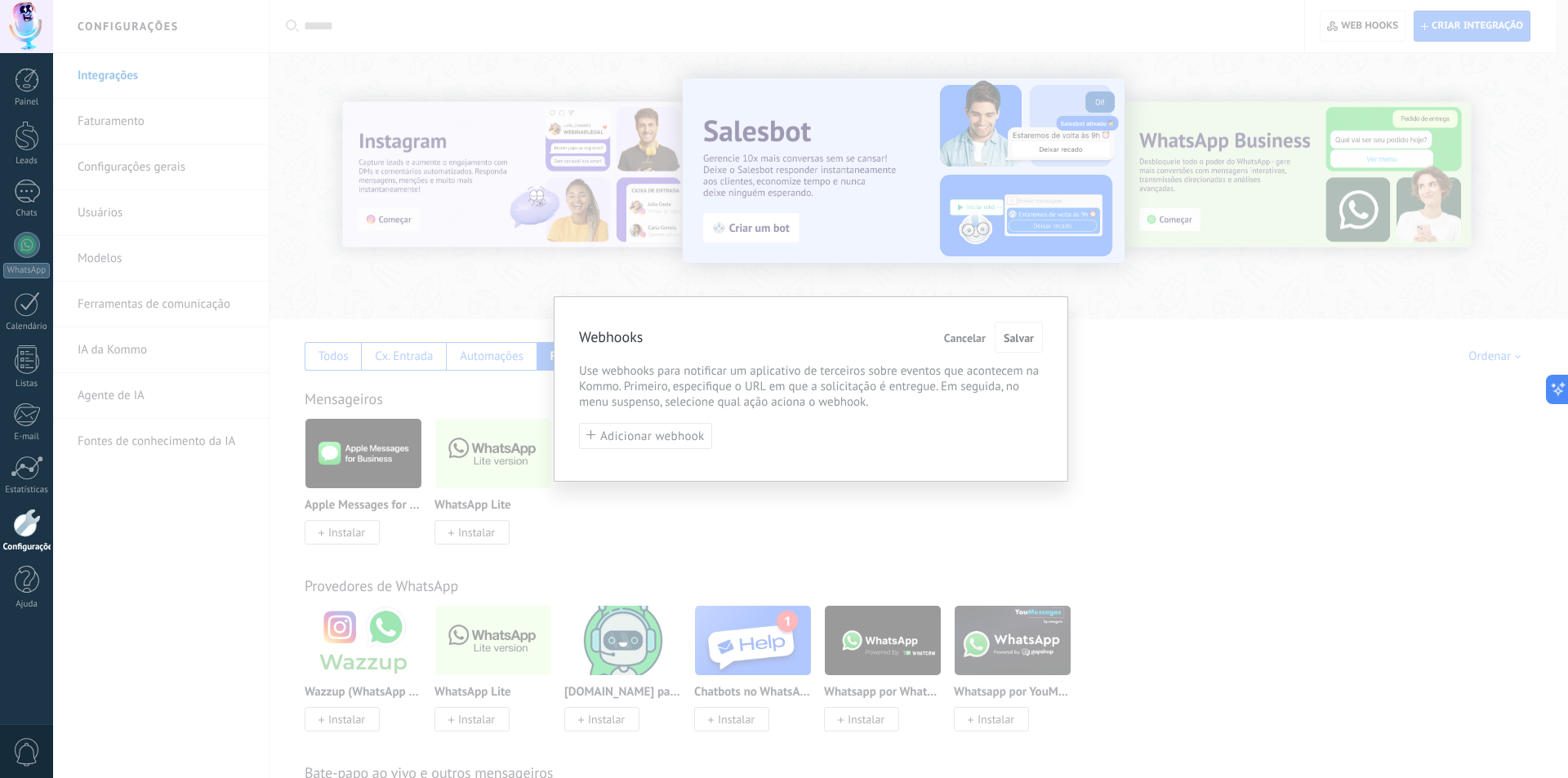
click at [979, 337] on span "Cancelar" at bounding box center [966, 337] width 42 height 11
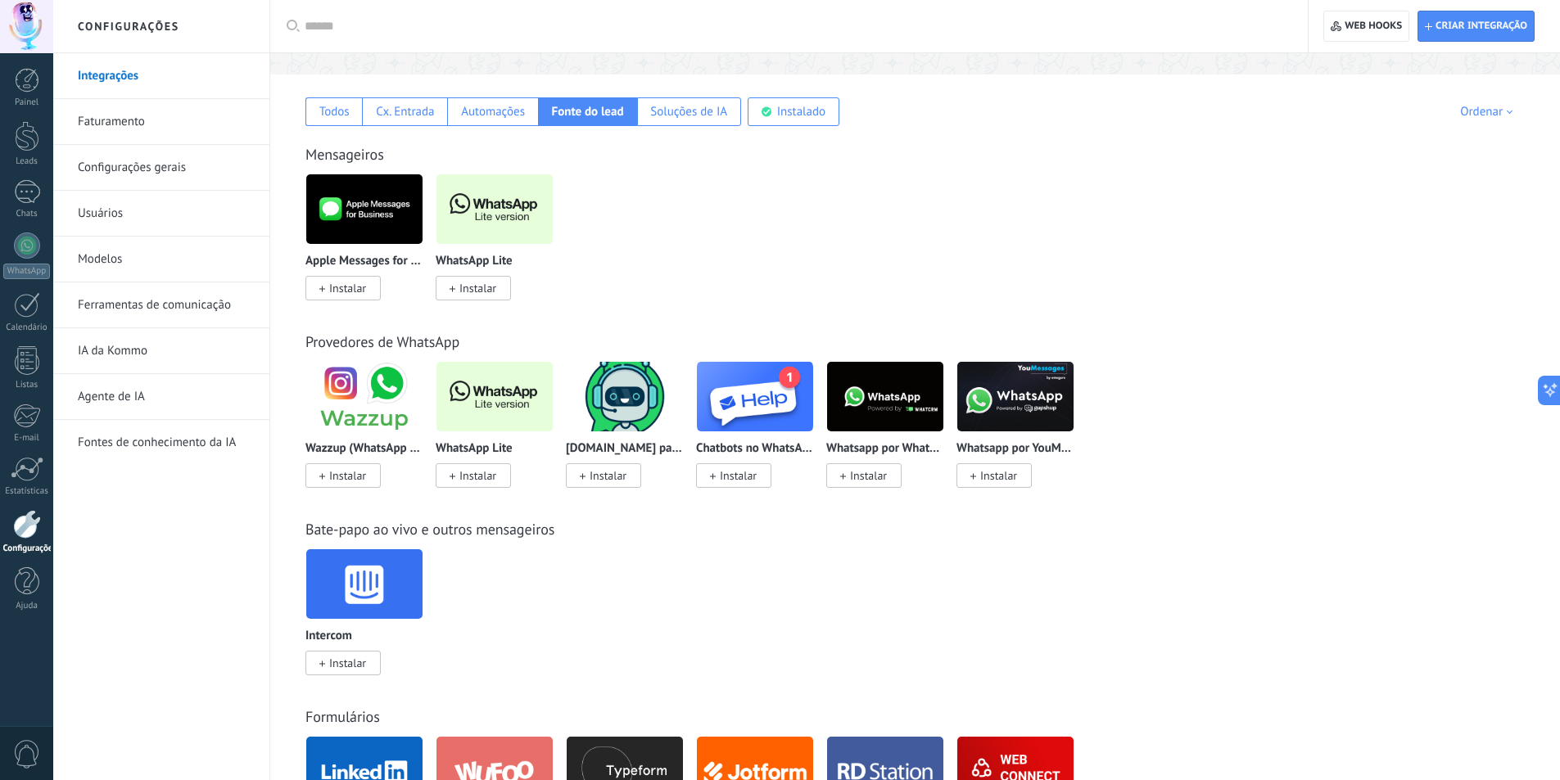
scroll to position [0, 0]
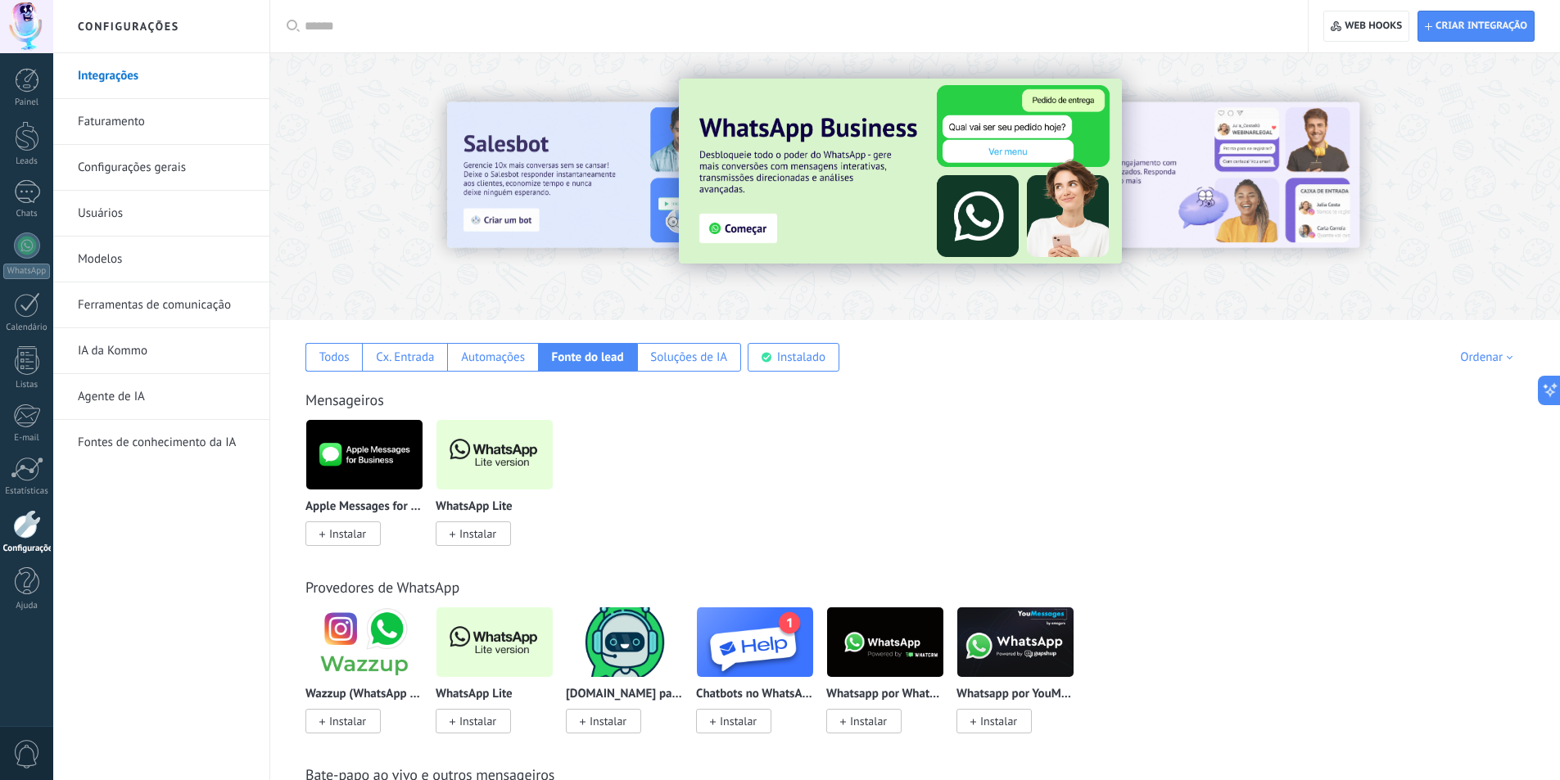
click at [130, 126] on link "Faturamento" at bounding box center [165, 122] width 175 height 46
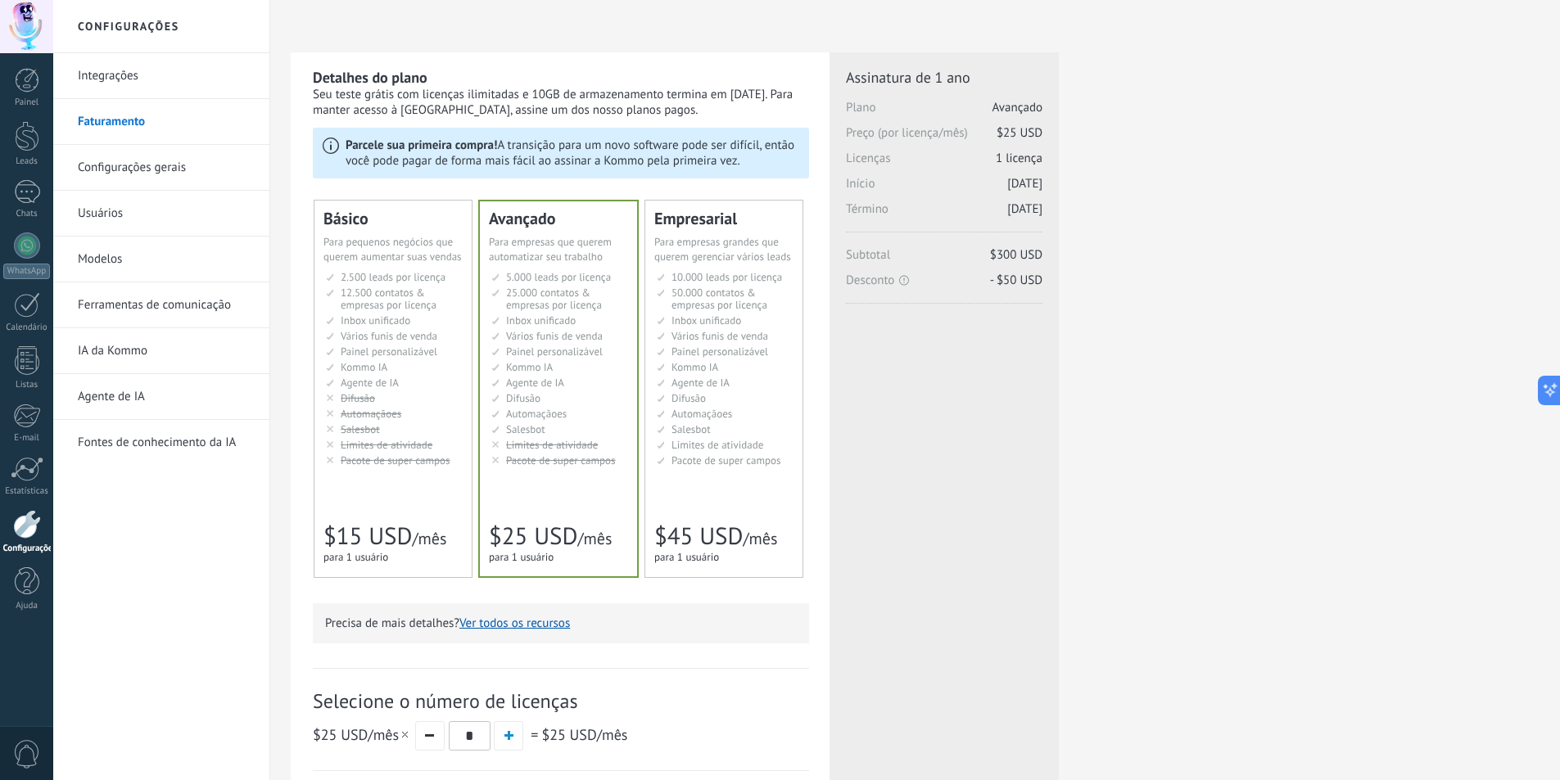
click at [427, 328] on ul "2.500 сделок на место 2.500 leads per seat 2.500 leads por licencia 添加线索和联系人 2.…" at bounding box center [394, 369] width 137 height 196
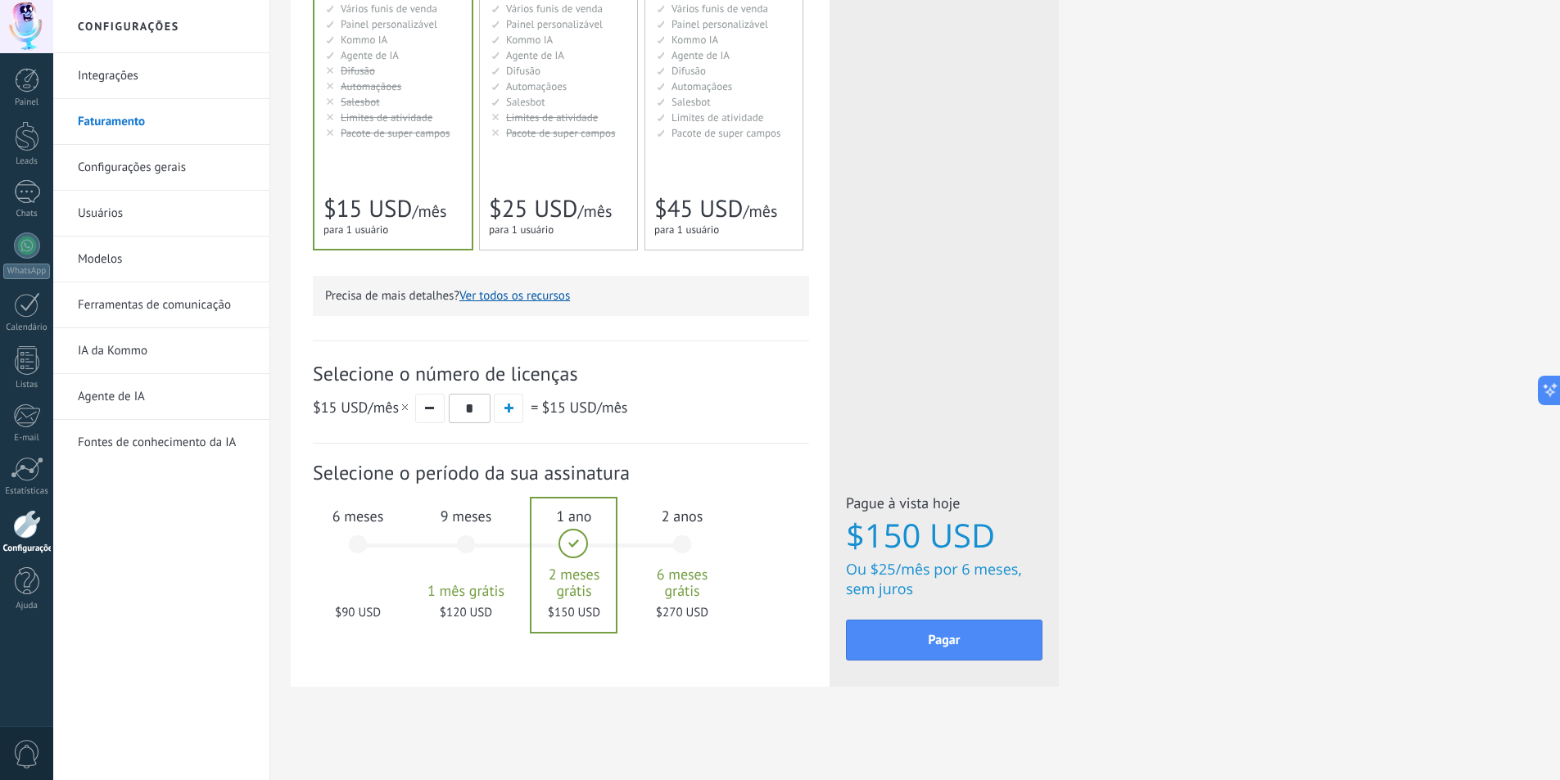
scroll to position [329, 0]
click at [357, 541] on div "6 meses $90 USD" at bounding box center [358, 551] width 88 height 115
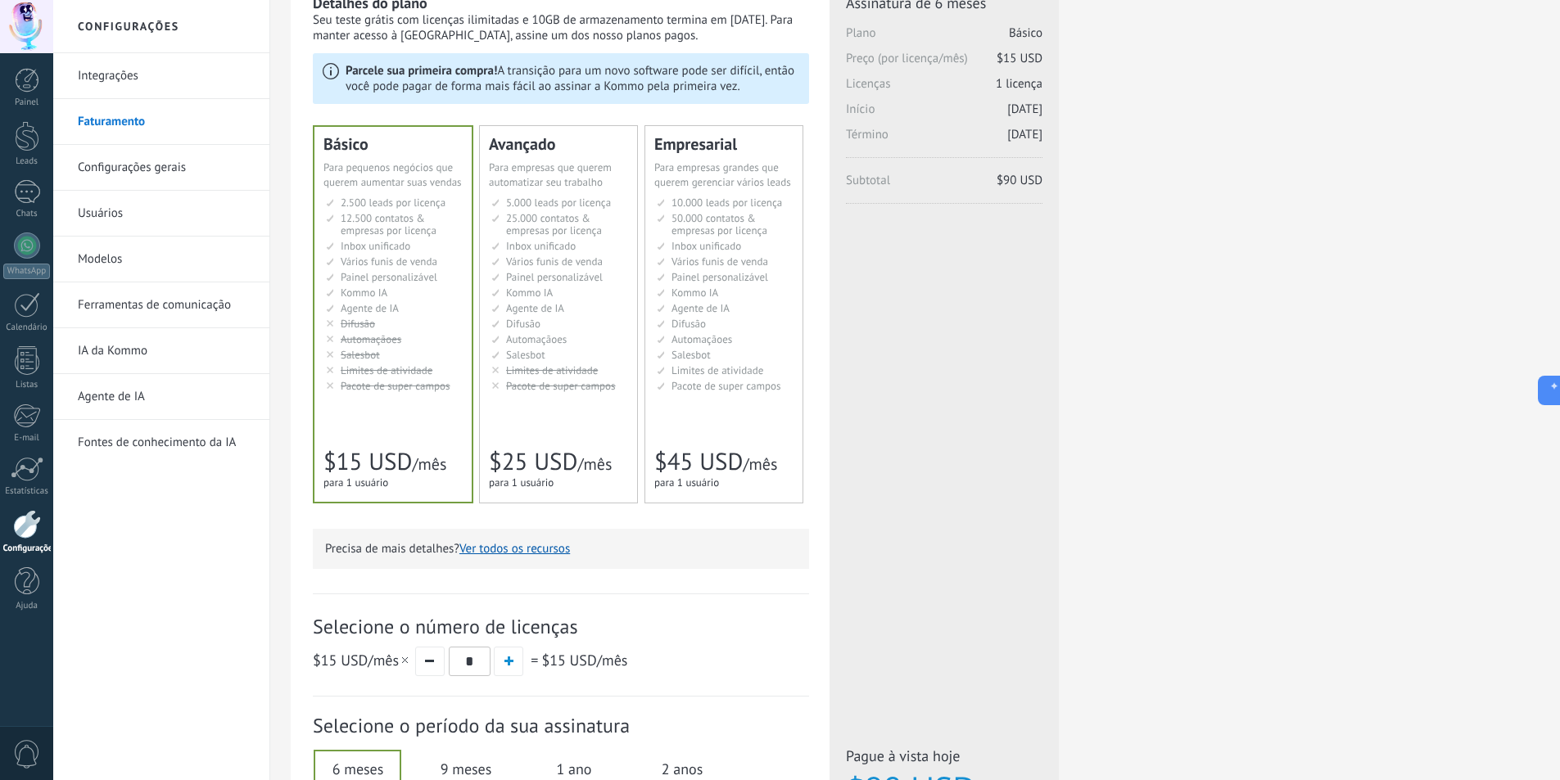
scroll to position [0, 0]
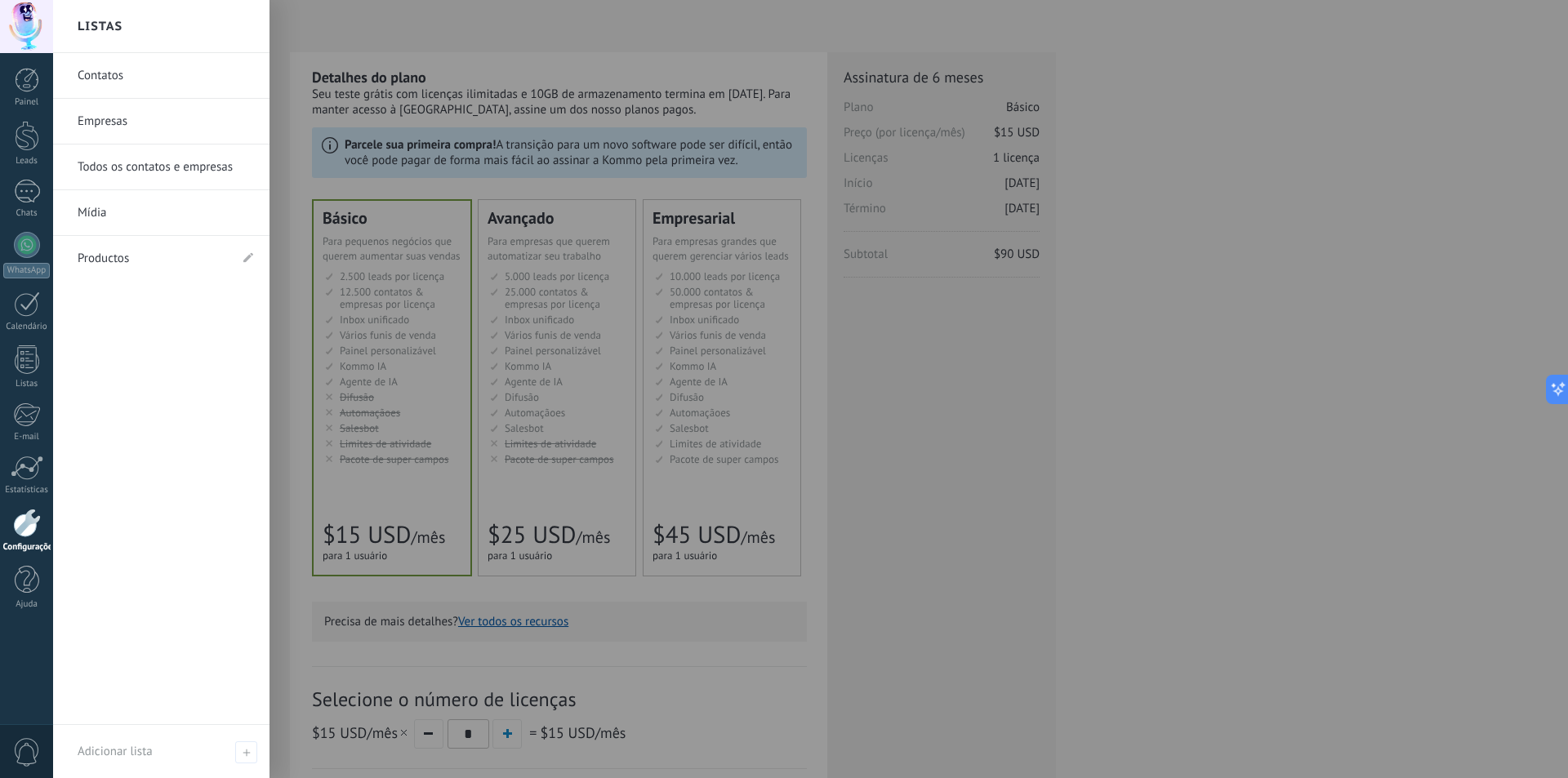
click at [29, 523] on div at bounding box center [27, 523] width 28 height 29
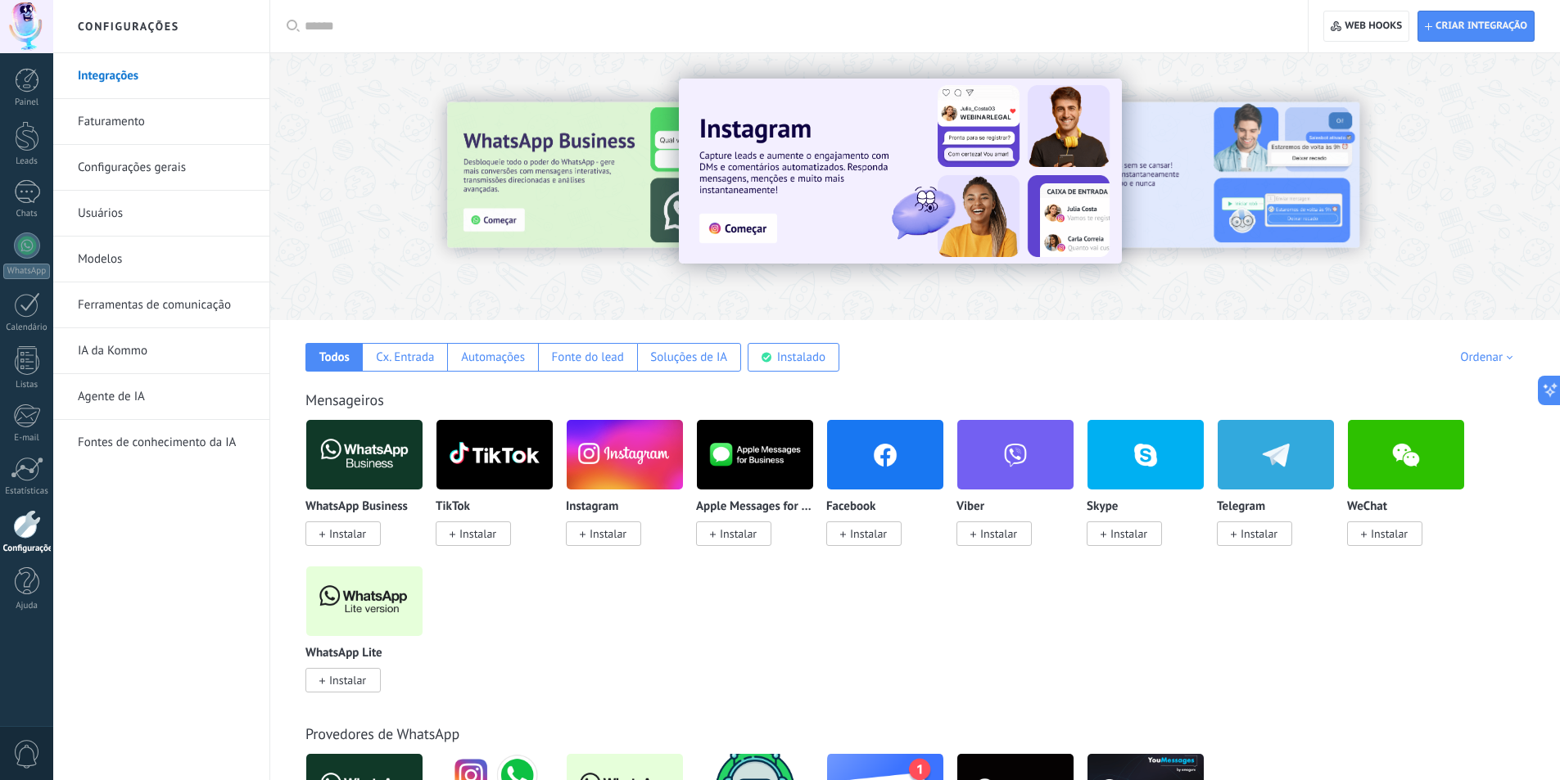
click at [34, 749] on span "0" at bounding box center [27, 754] width 28 height 29
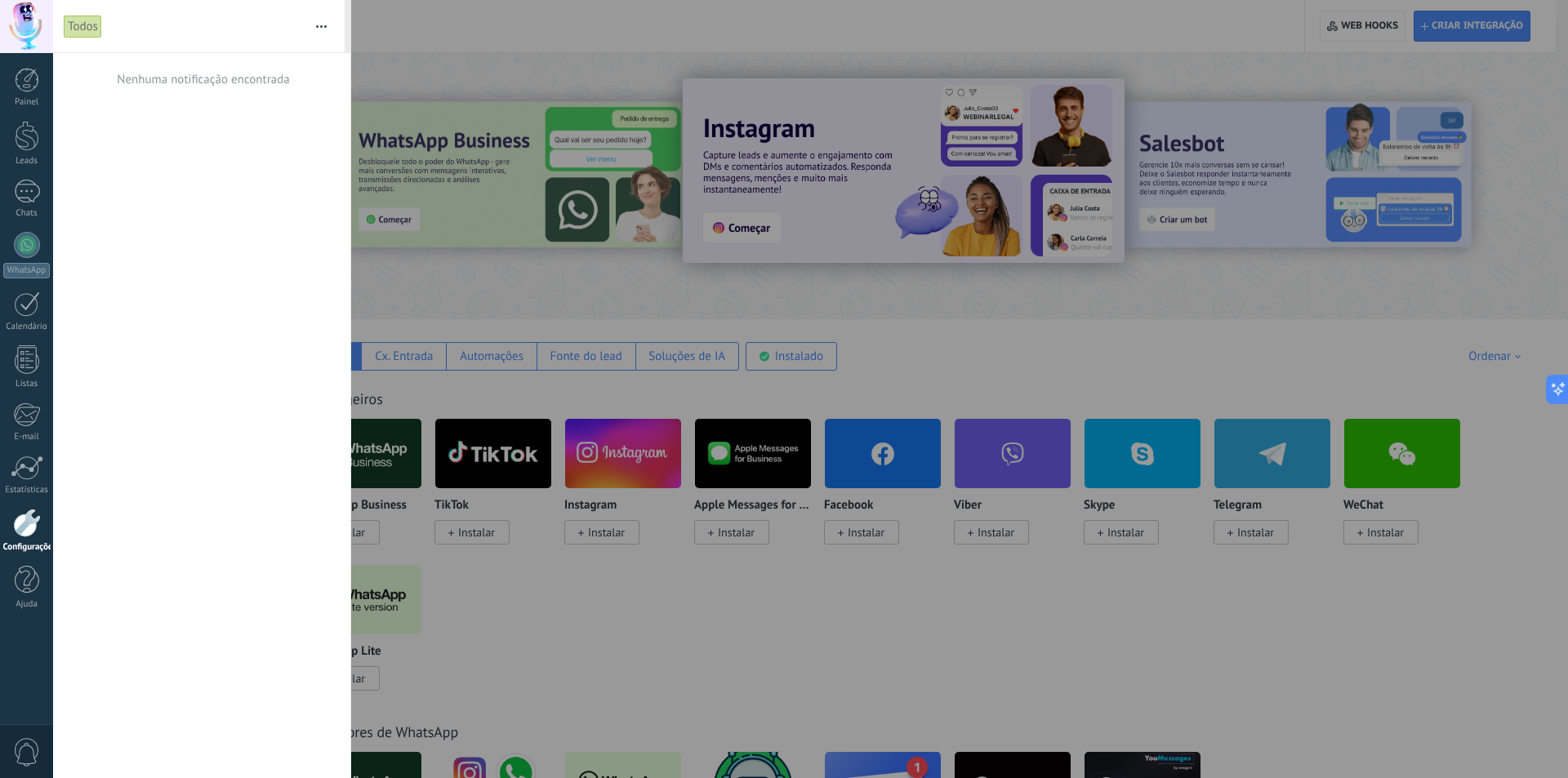
click at [431, 38] on div at bounding box center [784, 389] width 1568 height 778
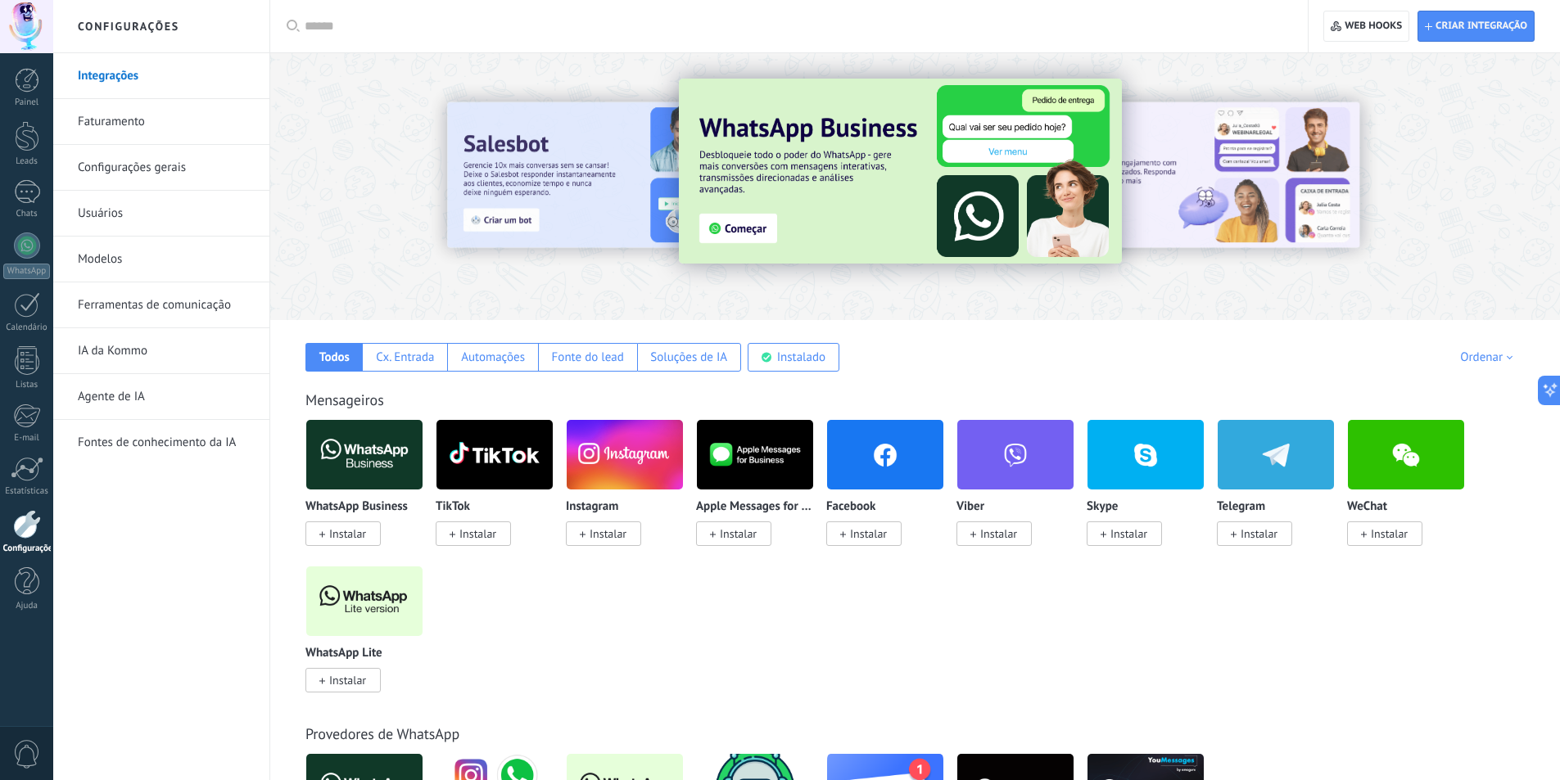
click at [1106, 371] on div "Todos Cx. Entrada Automações Fonte do lead Soluções de IA Instalado Minhas insc…" at bounding box center [915, 346] width 1257 height 52
click at [1468, 360] on div "Ordenar" at bounding box center [1489, 358] width 58 height 16
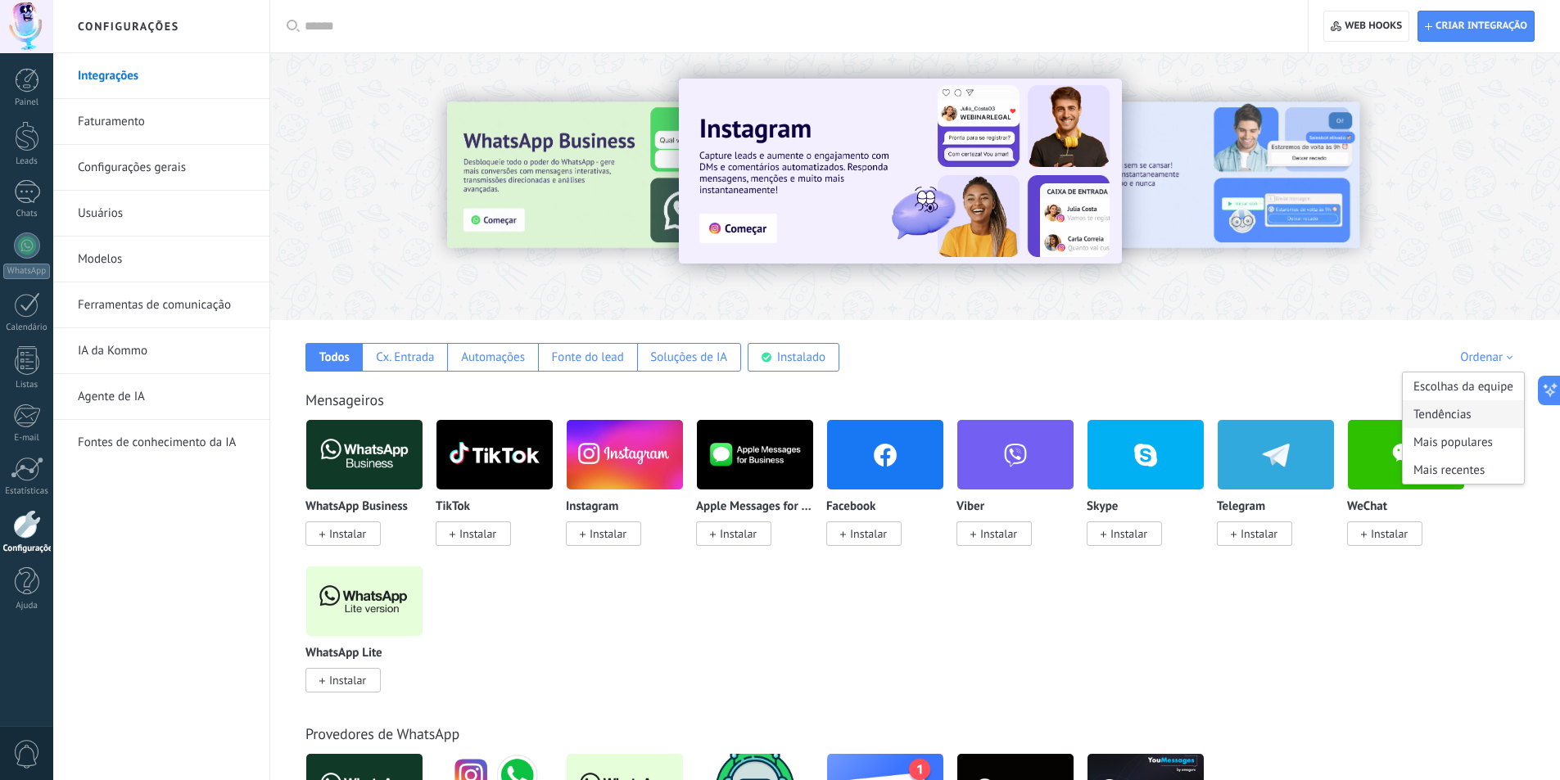
click at [1456, 416] on div "Tendências" at bounding box center [1463, 414] width 121 height 28
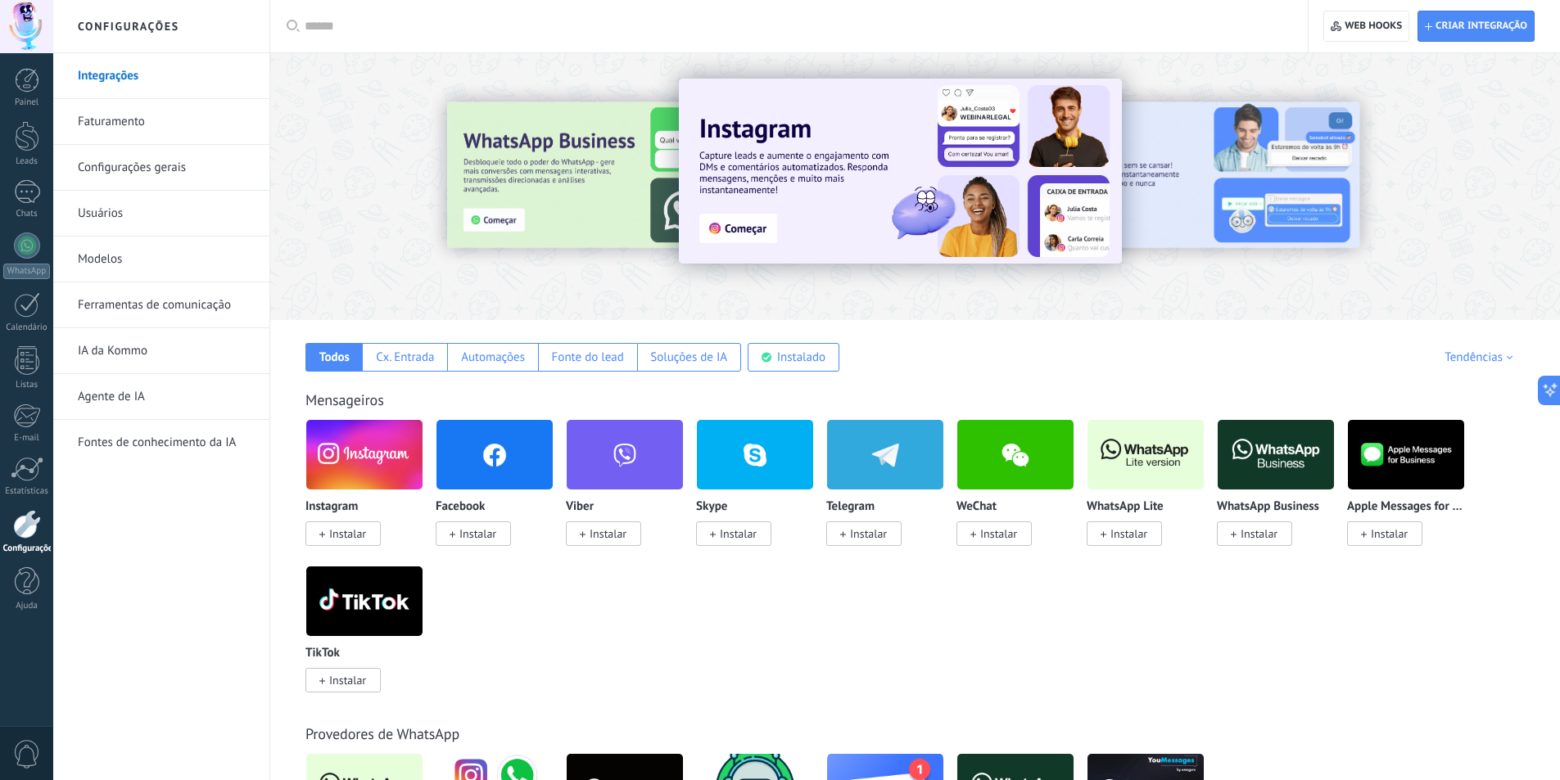
click at [1495, 364] on div "Tendências" at bounding box center [1481, 358] width 74 height 16
click at [1462, 434] on div "Mais populares" at bounding box center [1463, 442] width 121 height 28
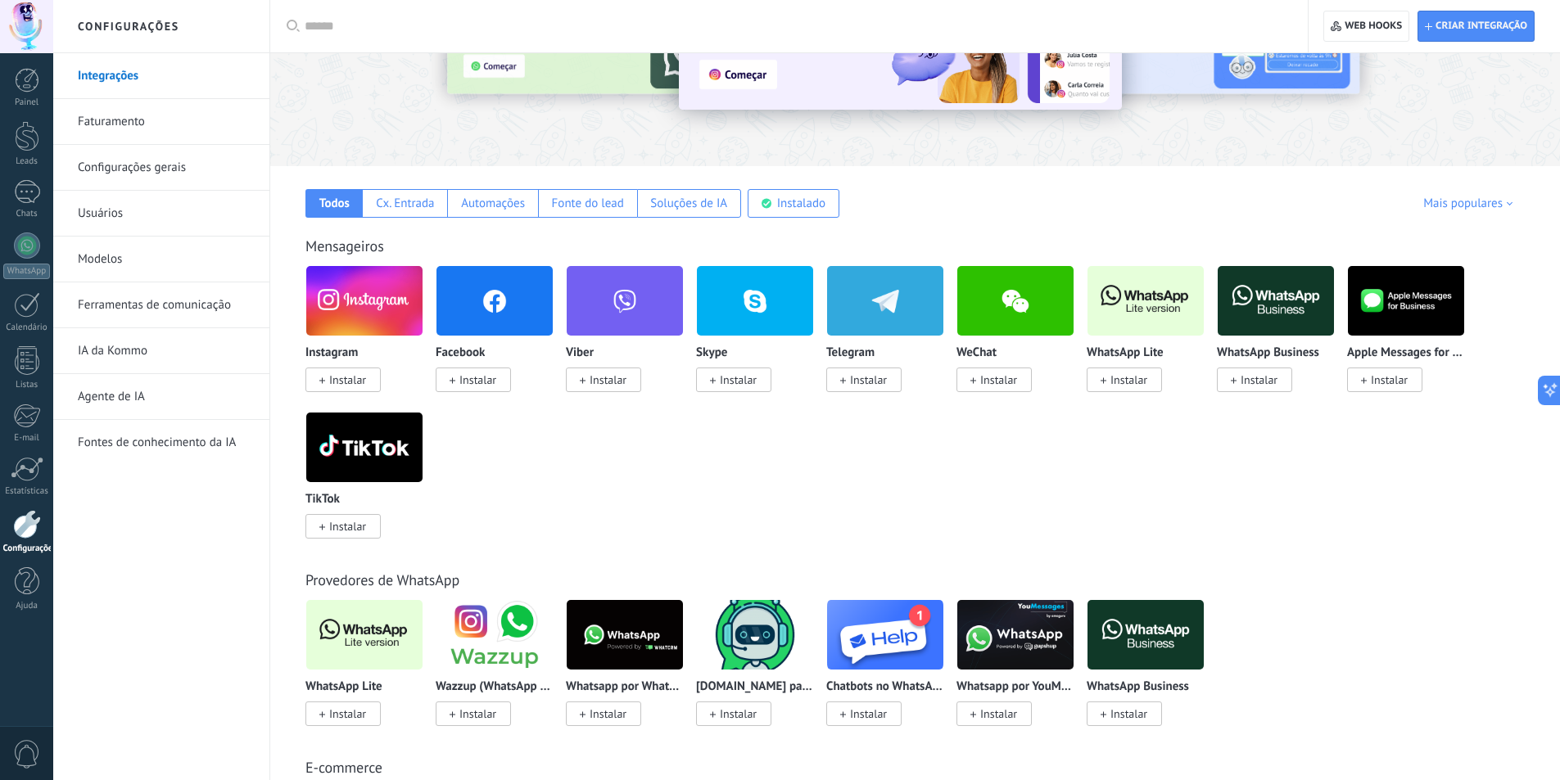
scroll to position [164, 0]
